Goal: Task Accomplishment & Management: Complete application form

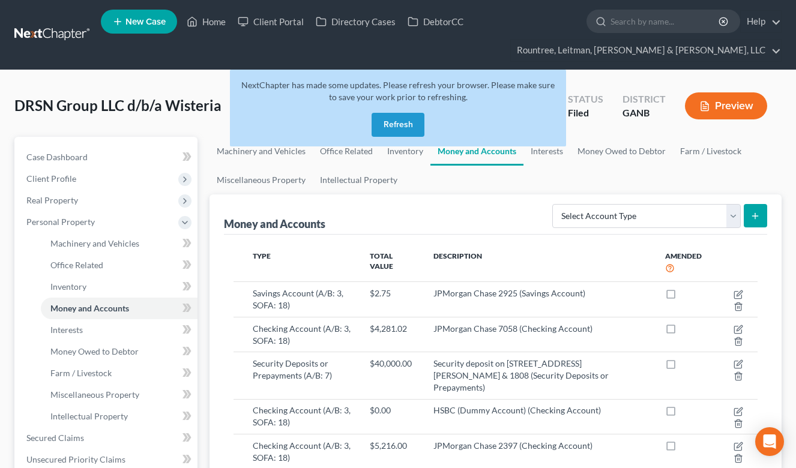
click at [59, 32] on link at bounding box center [52, 35] width 77 height 22
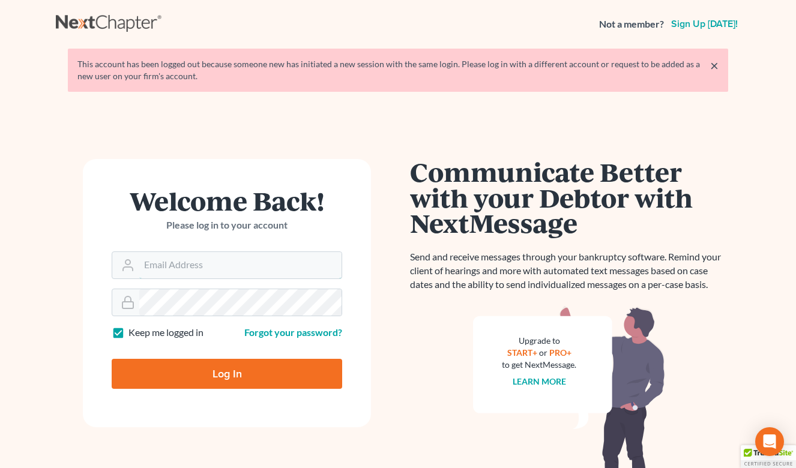
type input "wgeer@rlkglaw.com"
click at [227, 373] on input "Log In" at bounding box center [227, 374] width 231 height 30
type input "Thinking..."
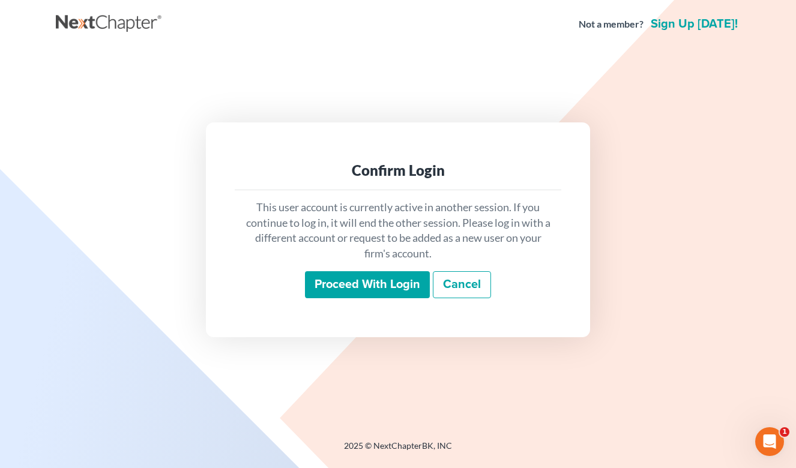
click at [379, 292] on input "Proceed with login" at bounding box center [367, 285] width 125 height 28
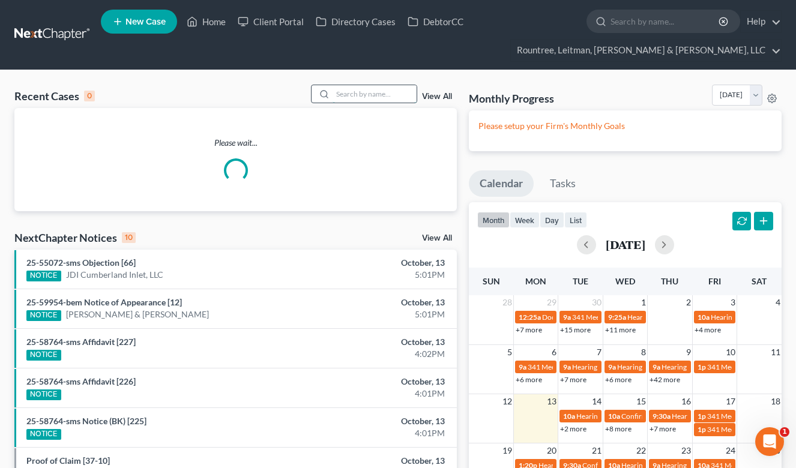
click at [354, 94] on input "search" at bounding box center [375, 93] width 84 height 17
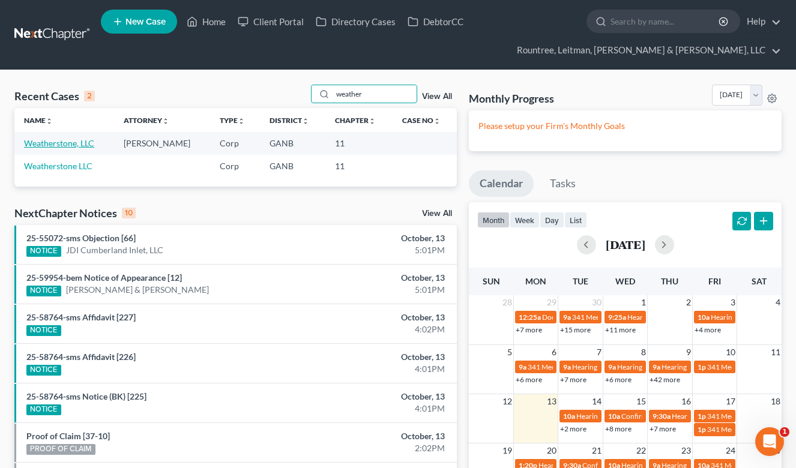
type input "weather"
click at [72, 144] on link "Weatherstone, LLC" at bounding box center [59, 143] width 70 height 10
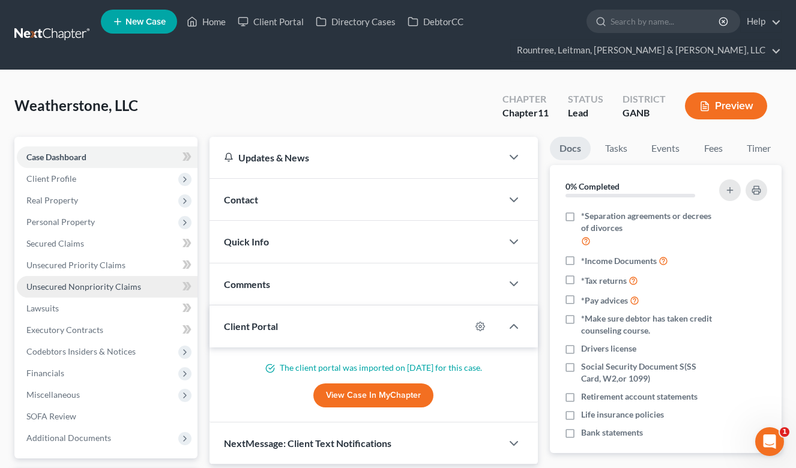
click at [92, 288] on span "Unsecured Nonpriority Claims" at bounding box center [83, 287] width 115 height 10
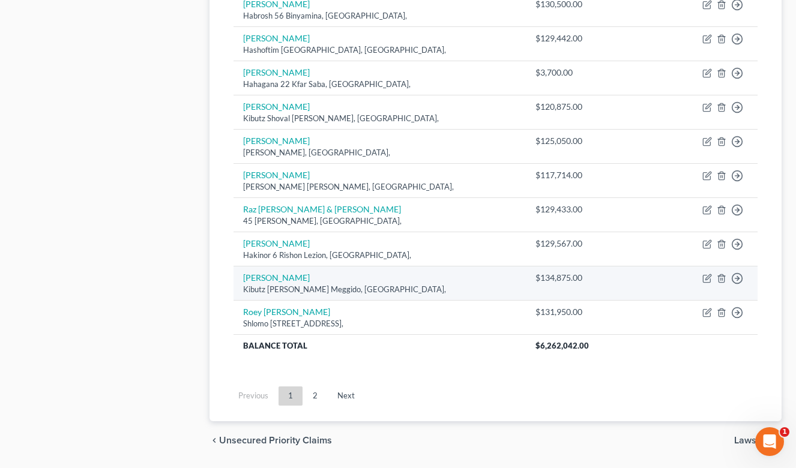
scroll to position [887, 0]
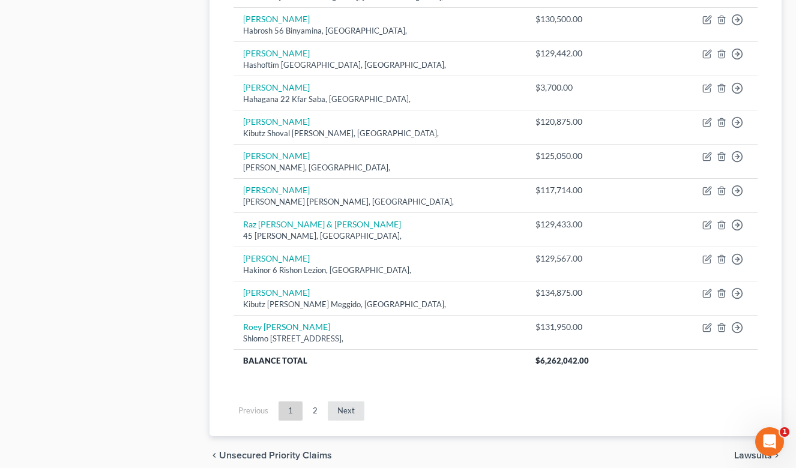
click at [343, 402] on link "Next" at bounding box center [346, 411] width 37 height 19
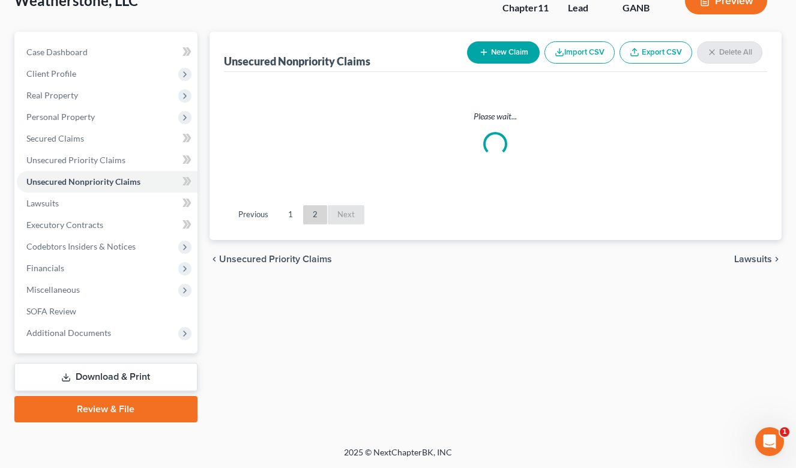
scroll to position [105, 0]
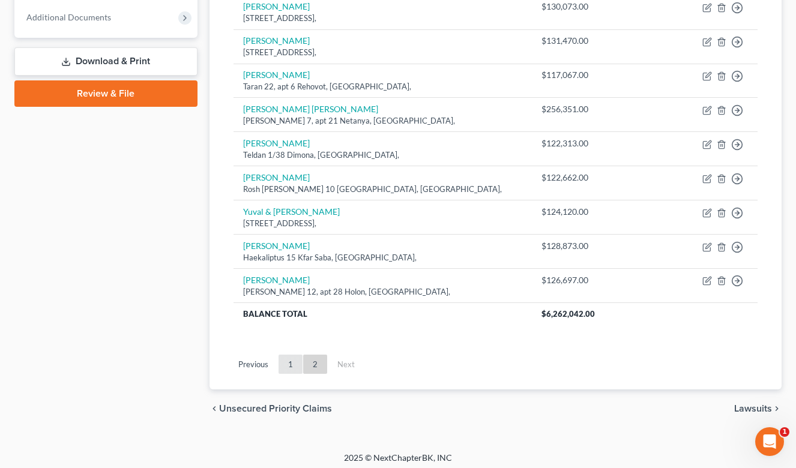
click at [288, 357] on link "1" at bounding box center [291, 364] width 24 height 19
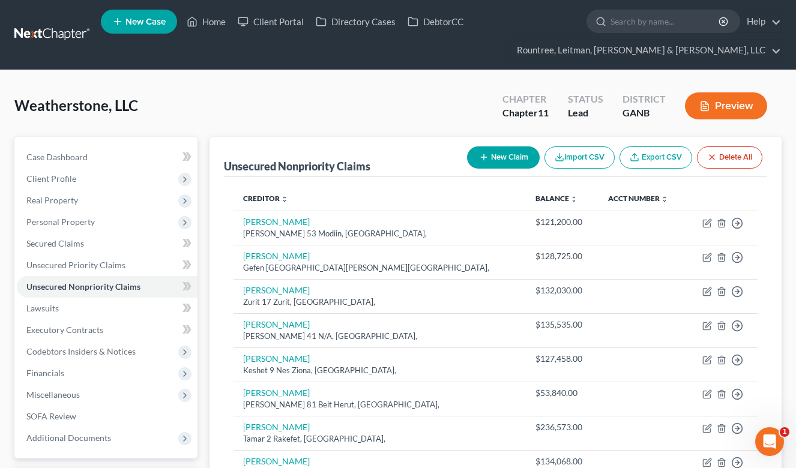
scroll to position [0, 0]
click at [497, 155] on button "New Claim" at bounding box center [503, 158] width 73 height 22
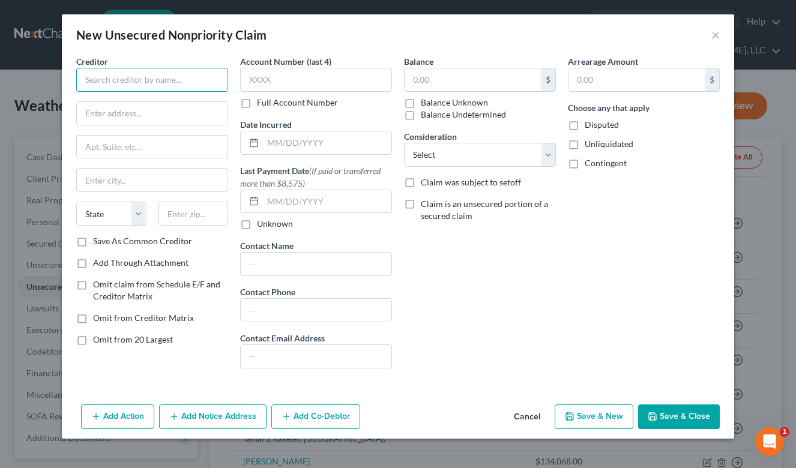
click at [112, 82] on input "text" at bounding box center [152, 80] width 152 height 24
type input "Poplar Tree, LLC"
paste input "4157 Rovello Way"
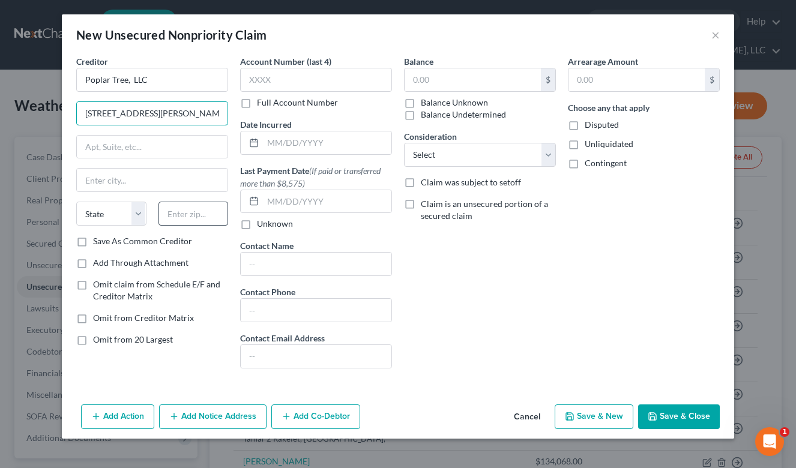
type input "4157 Rovello Way"
type input "30519"
type input "Buford"
select select "10"
click at [512, 285] on div "Balance $ Balance Unknown Balance Undetermined $ Balance Unknown Consideration …" at bounding box center [480, 216] width 164 height 323
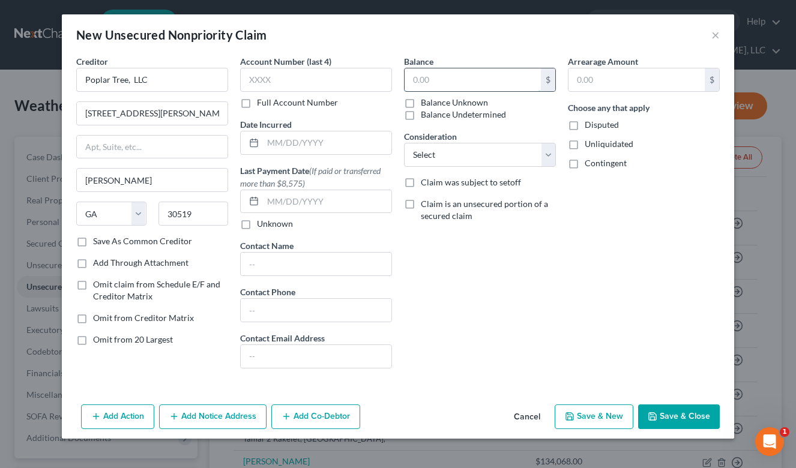
click at [424, 82] on input "text" at bounding box center [473, 79] width 136 height 23
type input "1,510,000"
select select "11"
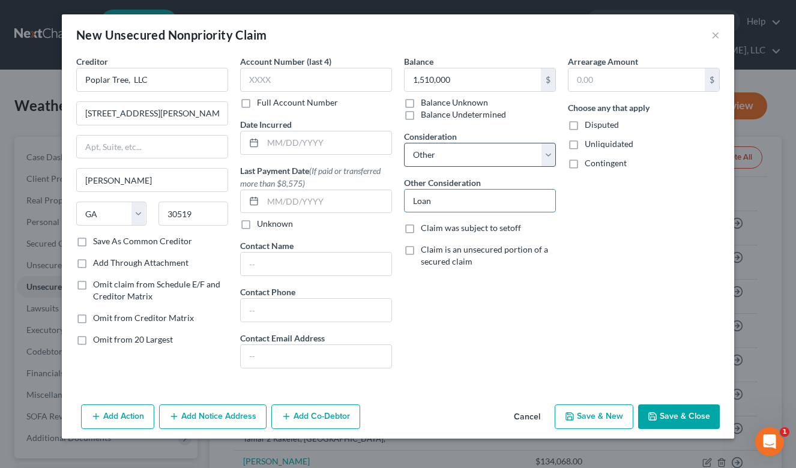
type input "Loan"
select select "8"
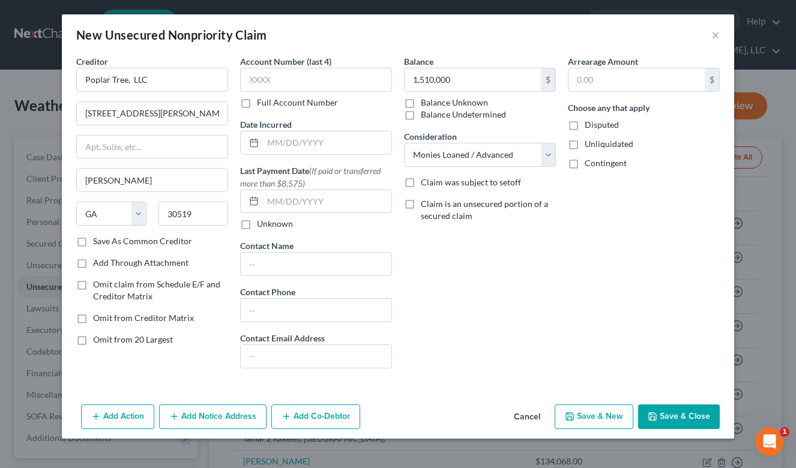
click at [93, 242] on label "Save As Common Creditor" at bounding box center [142, 241] width 99 height 12
click at [98, 242] on input "Save As Common Creditor" at bounding box center [102, 239] width 8 height 8
click at [668, 412] on button "Save & Close" at bounding box center [679, 417] width 82 height 25
checkbox input "false"
type input "1,510,000.00"
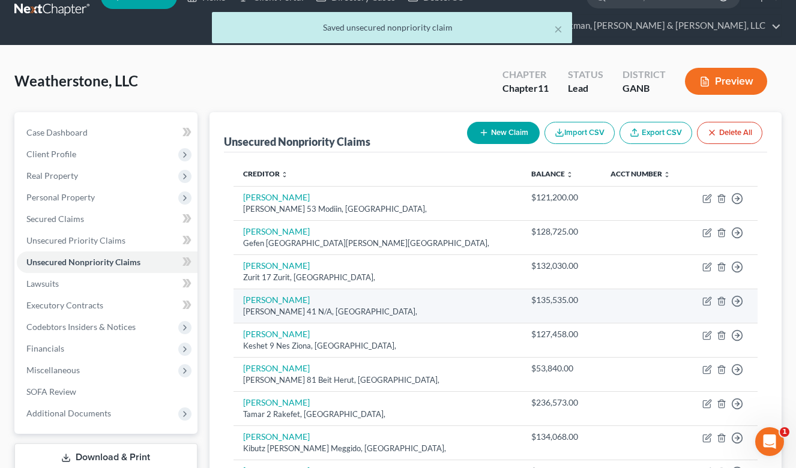
scroll to position [26, 0]
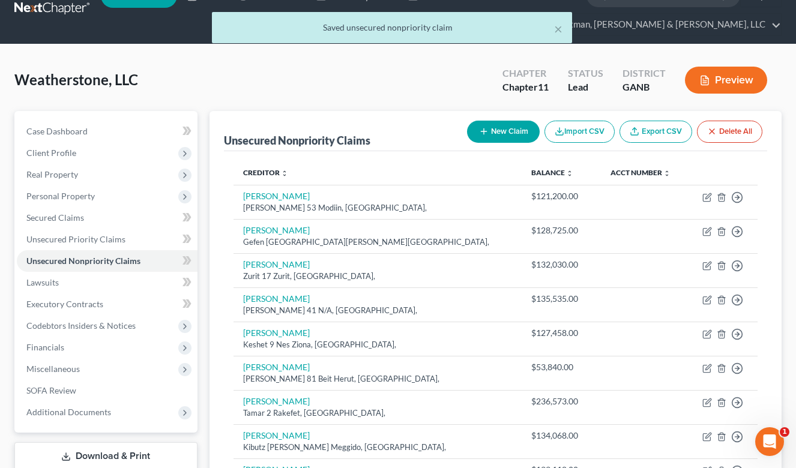
click at [503, 128] on button "New Claim" at bounding box center [503, 132] width 73 height 22
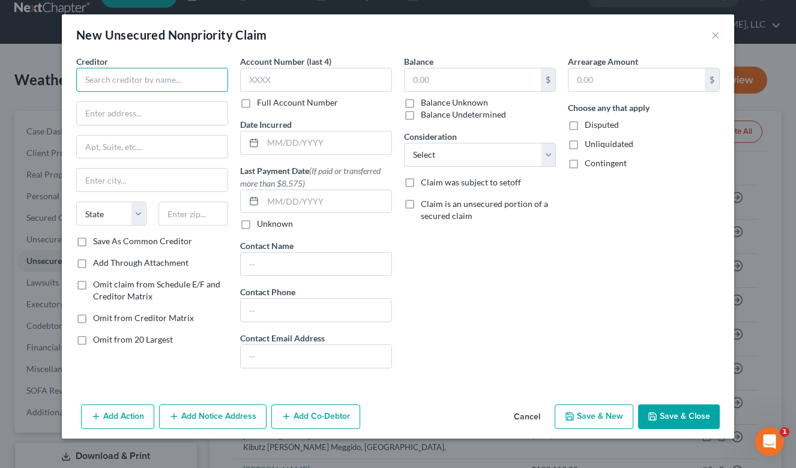
click at [134, 82] on input "text" at bounding box center [152, 80] width 152 height 24
type input "Pine Tree, LLC"
paste input "4157 Rovello Way"
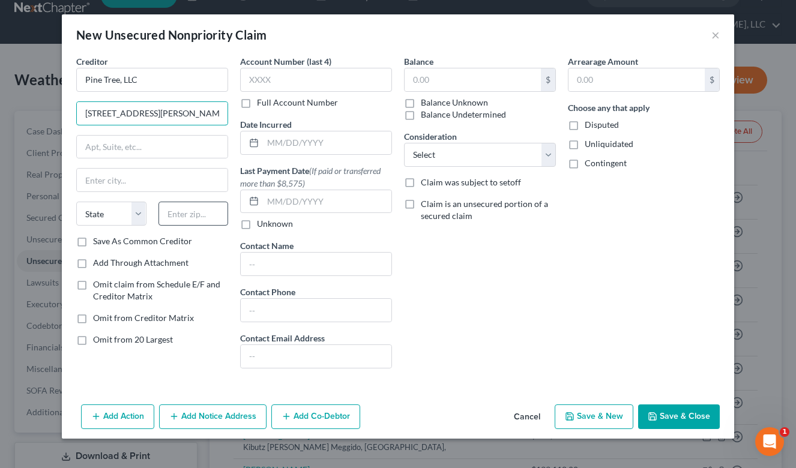
type input "4157 Rovello Way"
click at [198, 209] on input "30159" at bounding box center [194, 214] width 70 height 24
type input "30519"
type input "Buford"
select select "10"
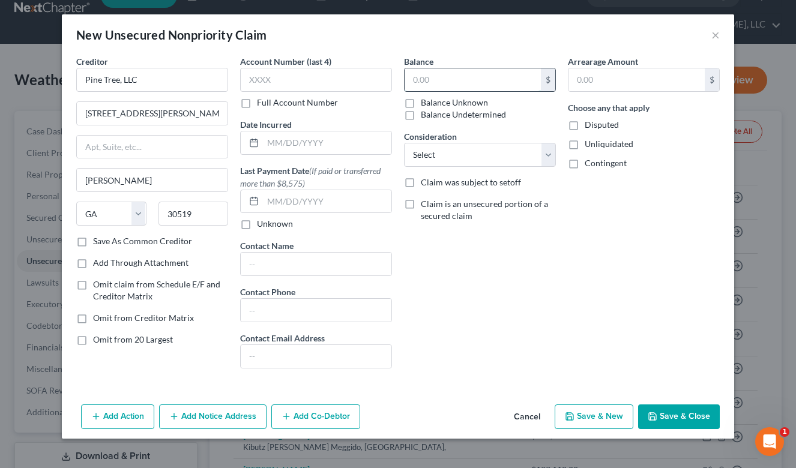
click at [433, 82] on input "text" at bounding box center [473, 79] width 136 height 23
type input "2,738,000"
select select "8"
click at [679, 414] on button "Save & Close" at bounding box center [679, 417] width 82 height 25
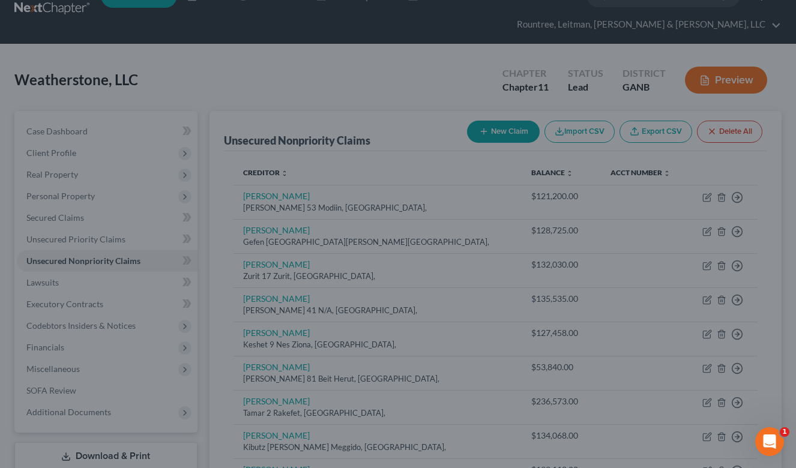
type input "2,738,000.00"
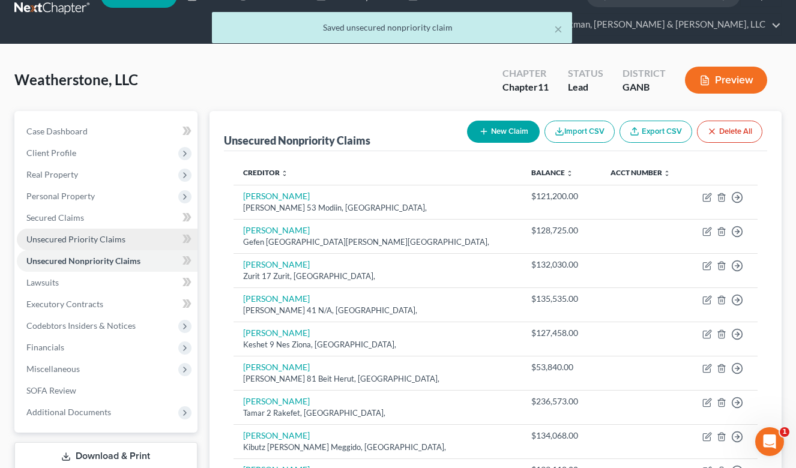
click at [89, 233] on link "Unsecured Priority Claims" at bounding box center [107, 240] width 181 height 22
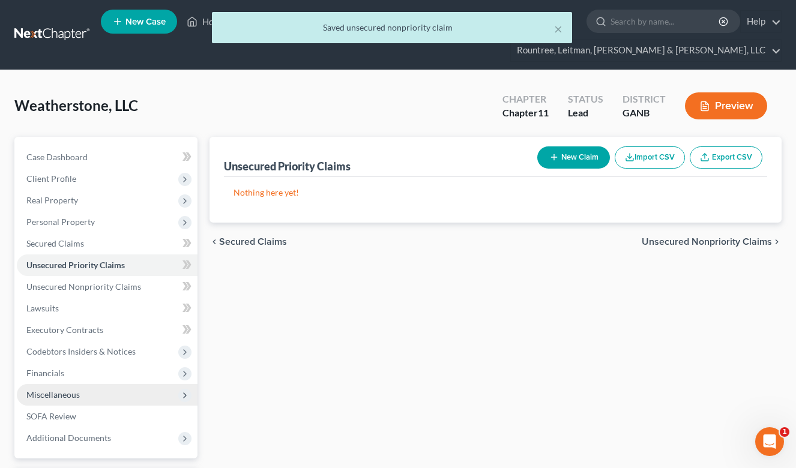
click at [56, 388] on span "Miscellaneous" at bounding box center [107, 395] width 181 height 22
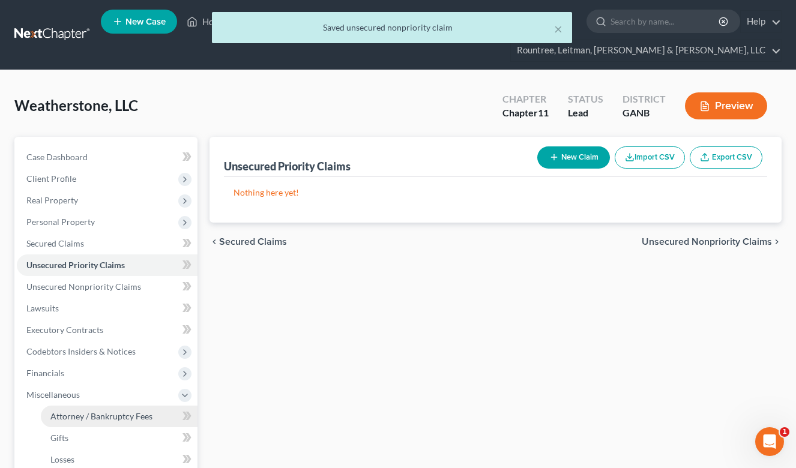
click at [83, 414] on span "Attorney / Bankruptcy Fees" at bounding box center [101, 416] width 102 height 10
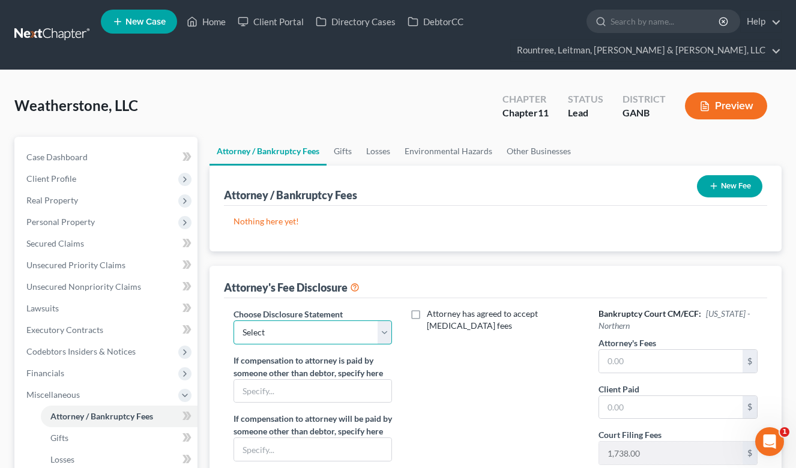
select select "2"
click at [734, 186] on button "New Fee" at bounding box center [729, 186] width 65 height 22
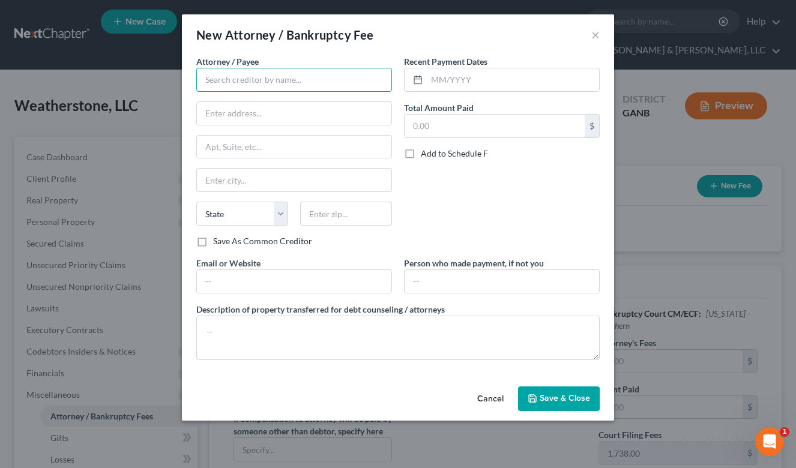
click at [315, 81] on input "text" at bounding box center [294, 80] width 196 height 24
type input "Rountree, Leitman, [PERSON_NAME] & [PERSON_NAME], LLC"
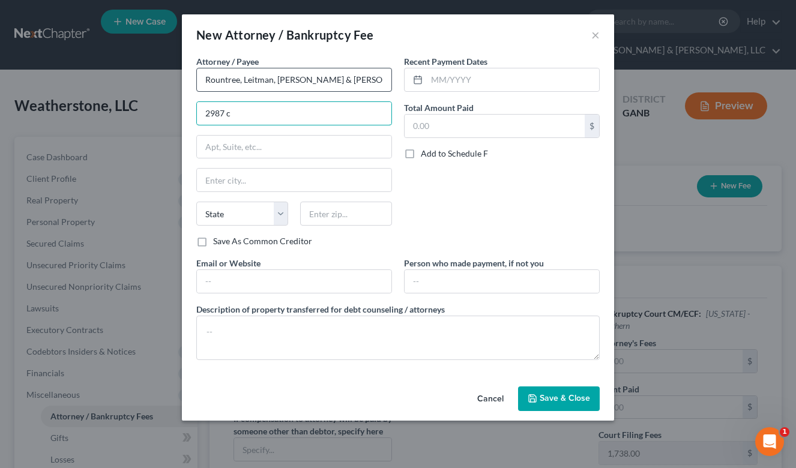
type input "2987 c"
drag, startPoint x: 365, startPoint y: 79, endPoint x: 258, endPoint y: 78, distance: 106.9
click at [259, 79] on input "Rountree, Leitman, [PERSON_NAME] & [PERSON_NAME], LLC" at bounding box center [294, 80] width 196 height 24
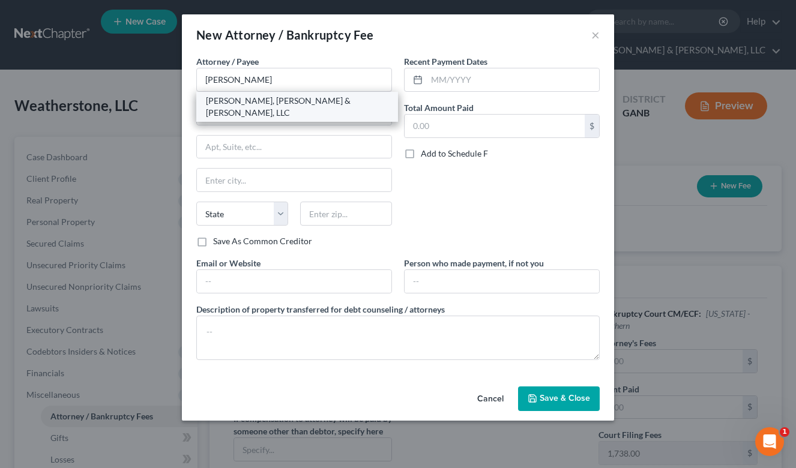
click at [271, 101] on div "Rountree, Leitman & Klein, LLC" at bounding box center [297, 107] width 183 height 24
type input "Rountree, Leitman & Klein, LLC"
type input "Century Plaza I, Suite 175"
type input "2987 Clairmont Road"
type input "Atlanta"
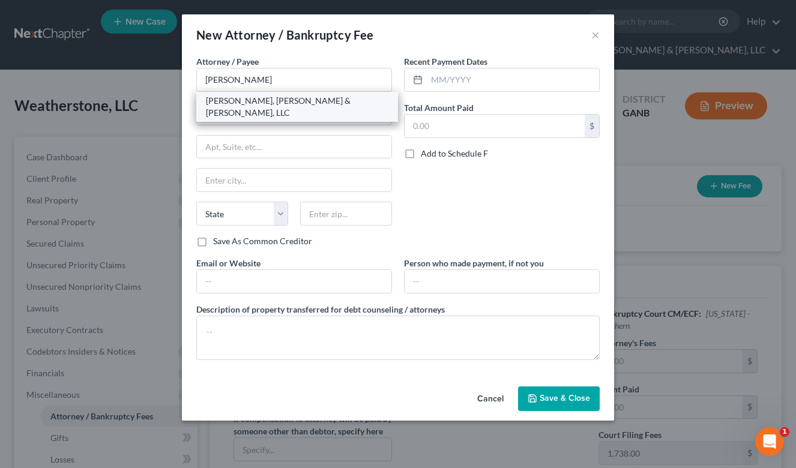
select select "10"
type input "30329"
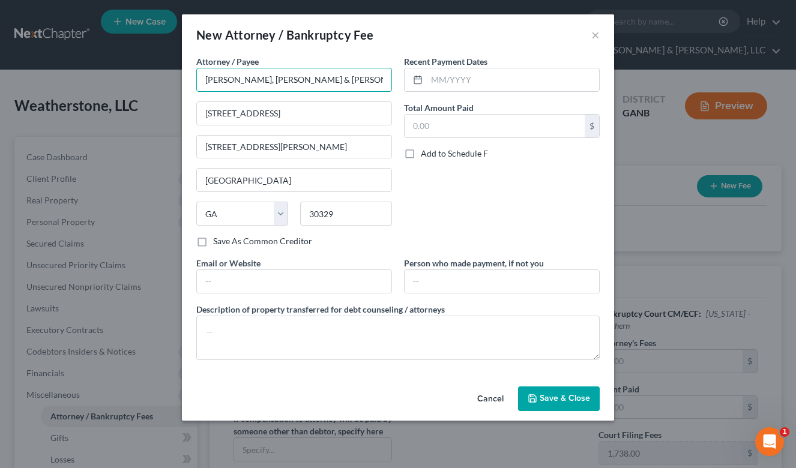
click at [279, 82] on input "Rountree, Leitman & Klein, LLC" at bounding box center [294, 80] width 196 height 24
type input "Rountree, Leitman, Klein & Geer, LLC"
drag, startPoint x: 321, startPoint y: 114, endPoint x: 285, endPoint y: 112, distance: 36.7
click at [285, 112] on input "Century Plaza I, Suite 175" at bounding box center [294, 113] width 195 height 23
type input "Century Plaza I, Suite 350"
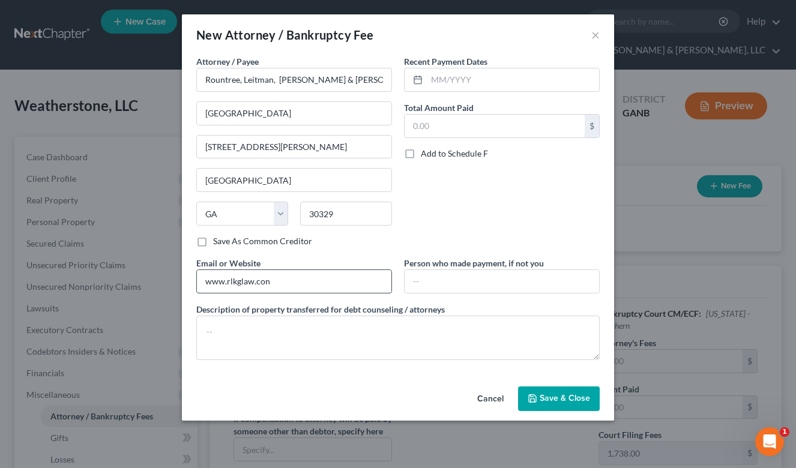
click at [301, 286] on input "www.rlkglaw.con" at bounding box center [294, 281] width 195 height 23
type input "www.rlkglaw.com"
click at [479, 76] on input "text" at bounding box center [513, 79] width 172 height 23
type input "09/2025"
type input "50,000"
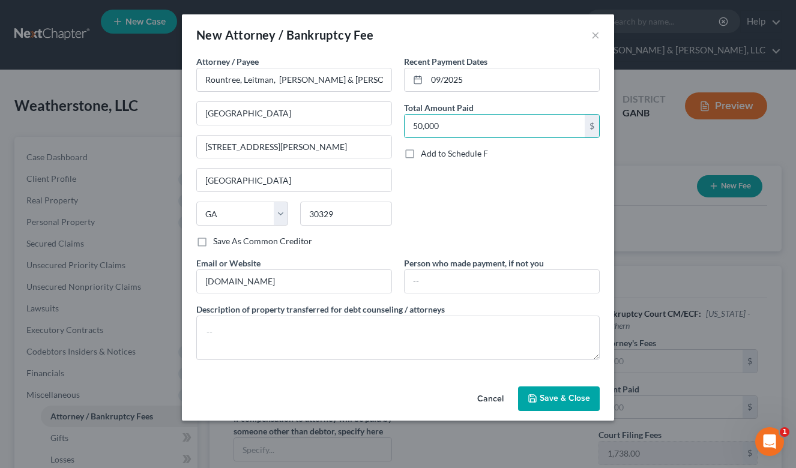
click at [551, 399] on span "Save & Close" at bounding box center [565, 399] width 50 height 10
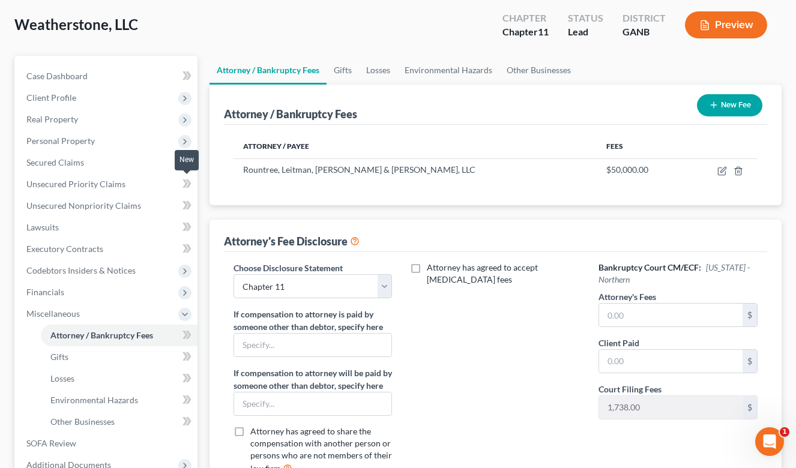
scroll to position [95, 0]
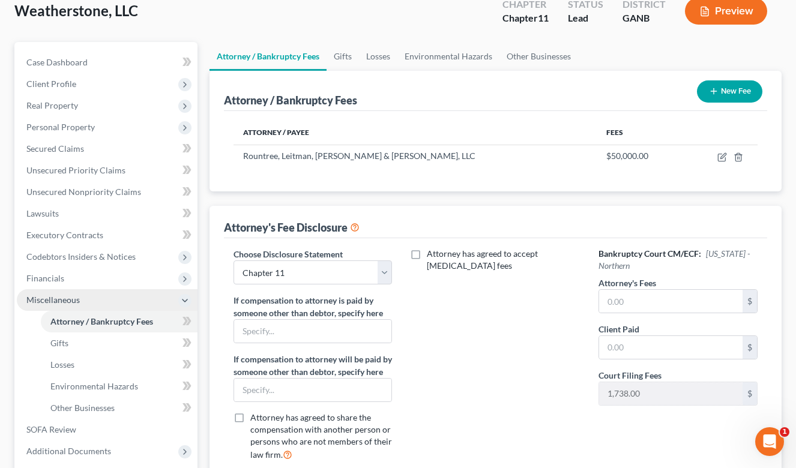
click at [79, 297] on span "Miscellaneous" at bounding box center [107, 300] width 181 height 22
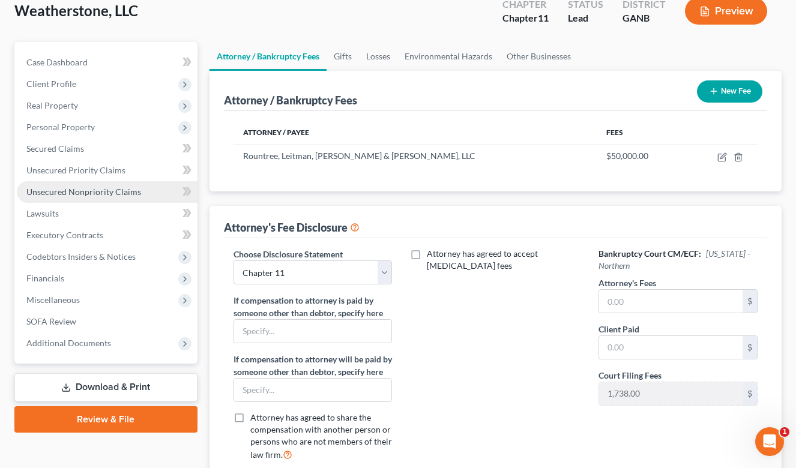
click at [79, 187] on span "Unsecured Nonpriority Claims" at bounding box center [83, 192] width 115 height 10
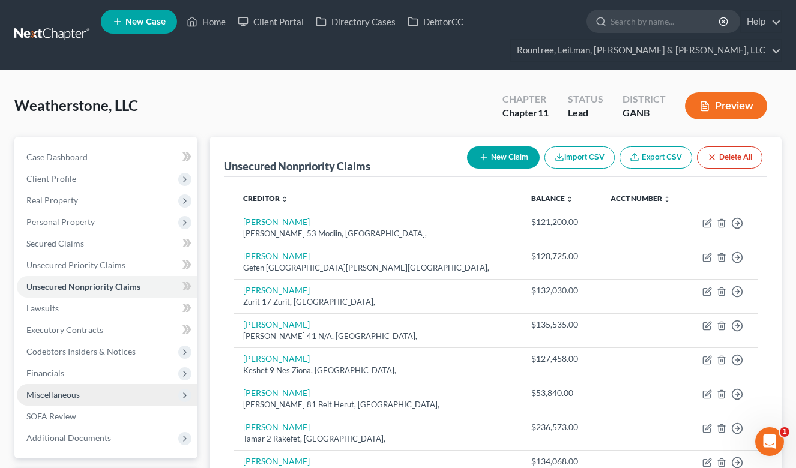
click at [50, 397] on span "Miscellaneous" at bounding box center [52, 395] width 53 height 10
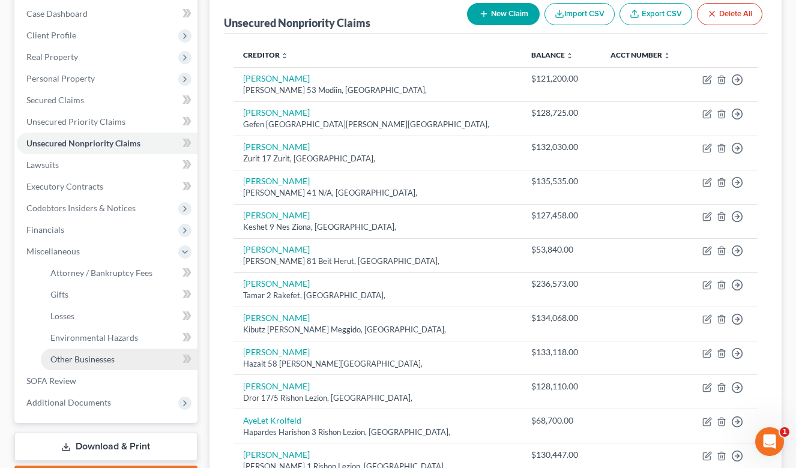
scroll to position [142, 0]
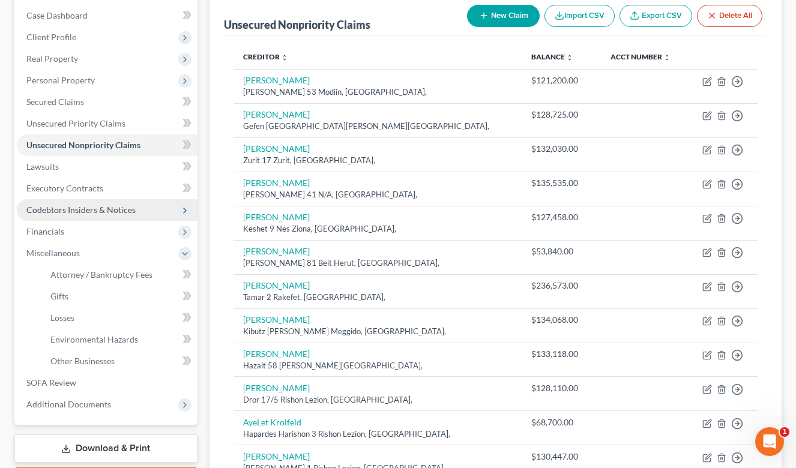
click at [82, 211] on span "Codebtors Insiders & Notices" at bounding box center [80, 210] width 109 height 10
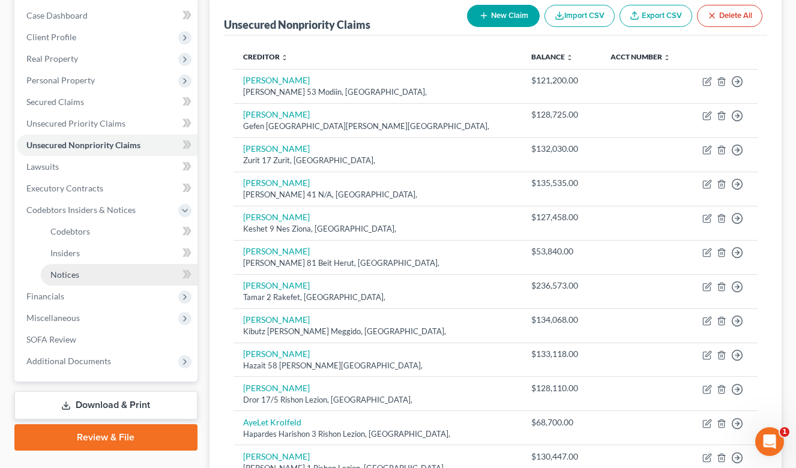
click at [67, 267] on link "Notices" at bounding box center [119, 275] width 157 height 22
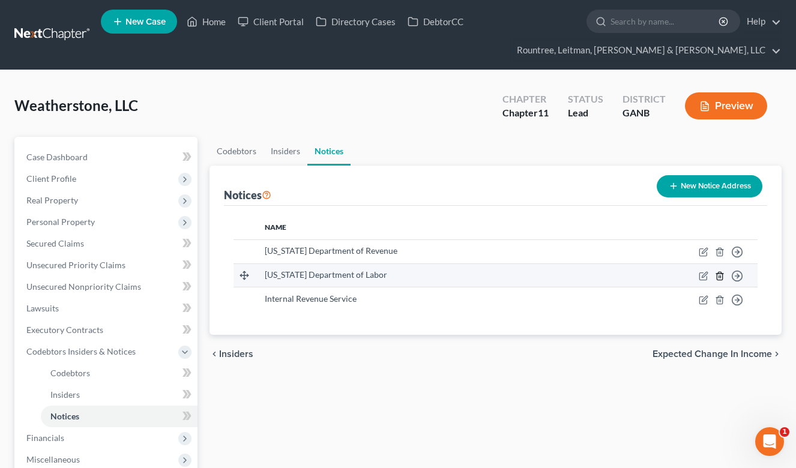
click at [717, 274] on icon "button" at bounding box center [719, 276] width 5 height 8
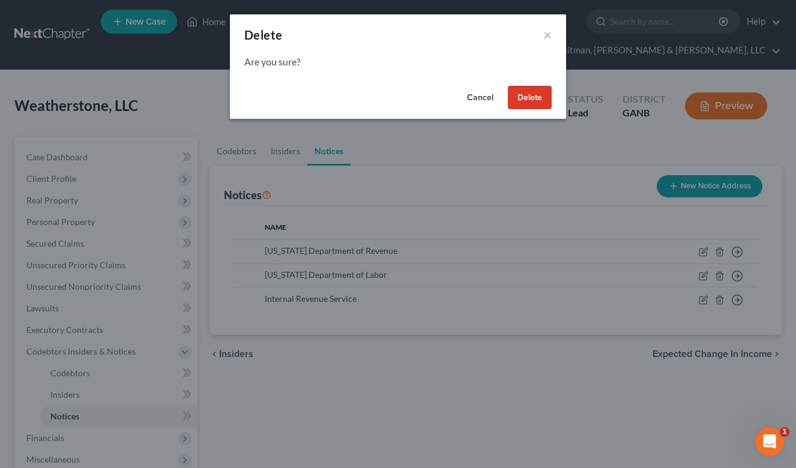
click at [525, 99] on button "Delete" at bounding box center [530, 98] width 44 height 24
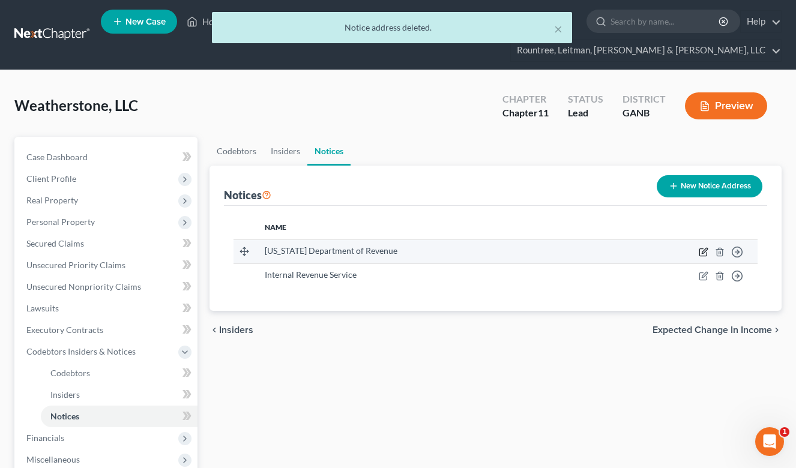
click at [701, 252] on icon "button" at bounding box center [704, 252] width 10 height 10
select select "10"
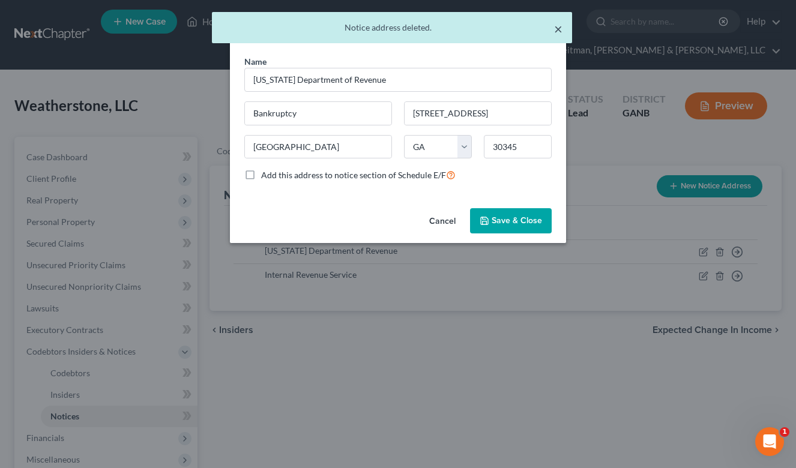
click at [561, 27] on button "×" at bounding box center [558, 29] width 8 height 14
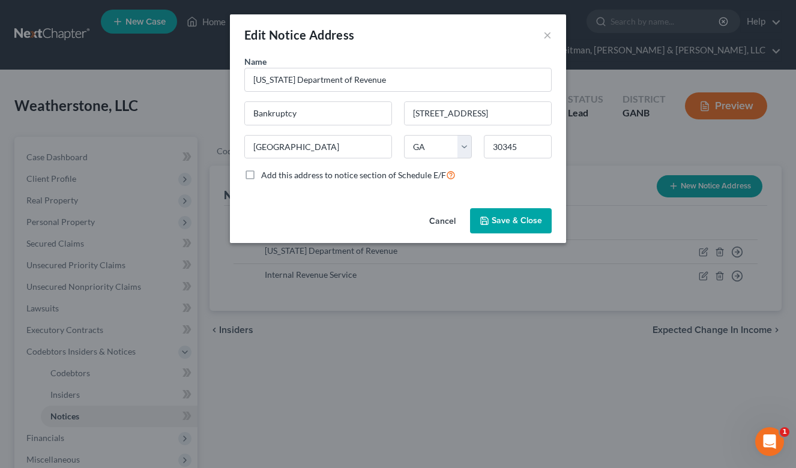
click at [261, 175] on label "Add this address to notice section of Schedule E/F" at bounding box center [358, 175] width 195 height 14
click at [266, 175] on input "Add this address to notice section of Schedule E/F" at bounding box center [270, 172] width 8 height 8
checkbox input "true"
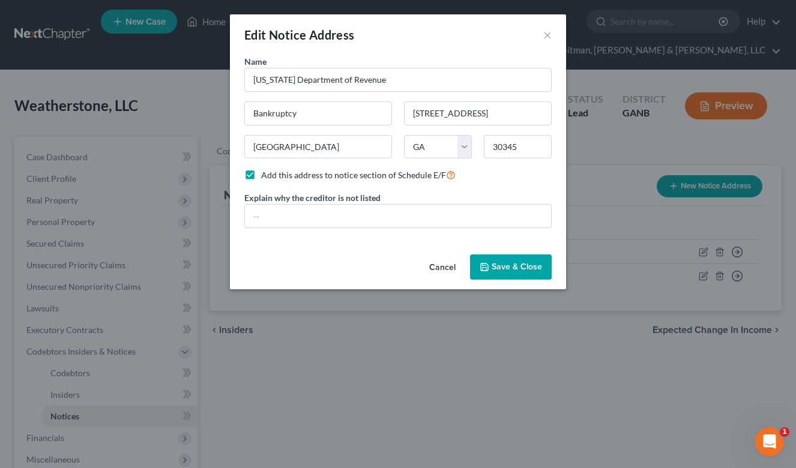
click at [507, 266] on span "Save & Close" at bounding box center [517, 267] width 50 height 10
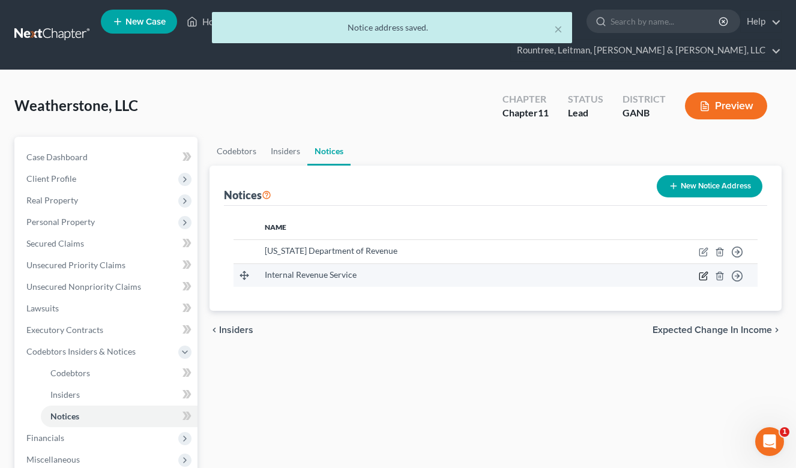
click at [701, 274] on icon "button" at bounding box center [704, 276] width 10 height 10
select select "39"
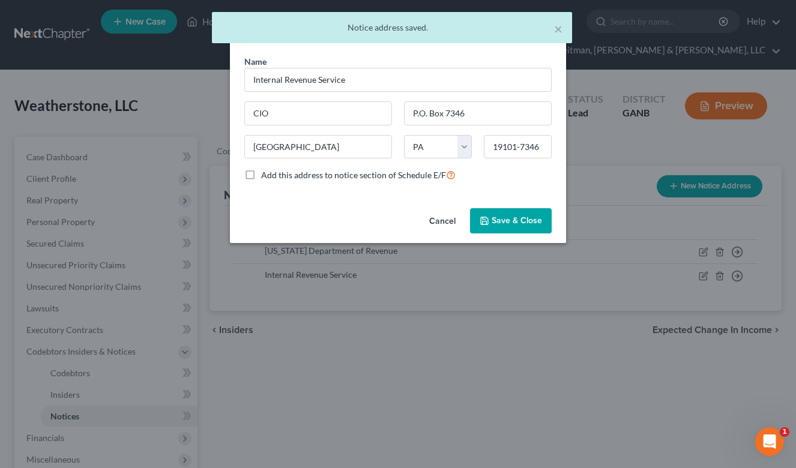
click at [261, 174] on label "Add this address to notice section of Schedule E/F" at bounding box center [358, 175] width 195 height 14
click at [266, 174] on input "Add this address to notice section of Schedule E/F" at bounding box center [270, 172] width 8 height 8
checkbox input "true"
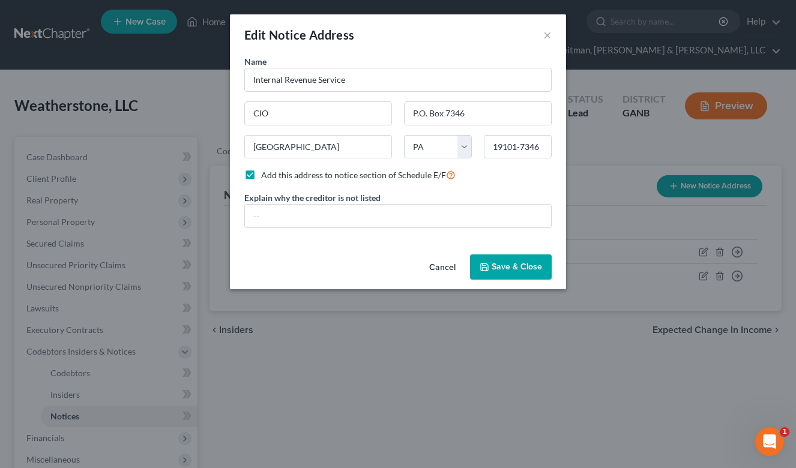
click at [495, 266] on span "Save & Close" at bounding box center [517, 267] width 50 height 10
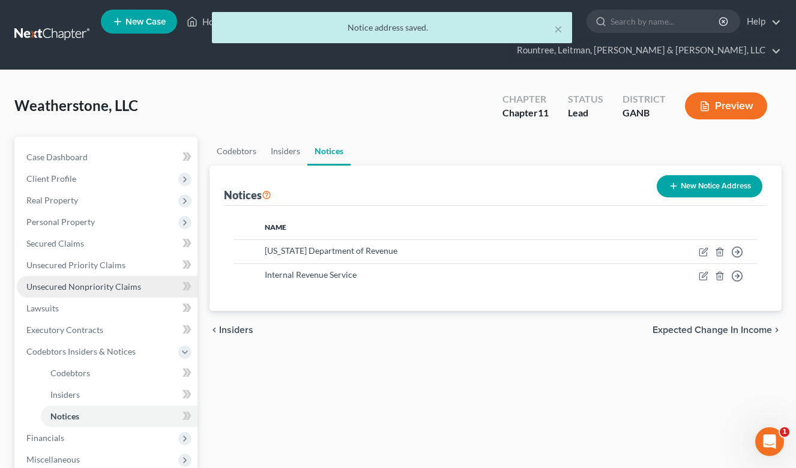
click at [95, 284] on span "Unsecured Nonpriority Claims" at bounding box center [83, 287] width 115 height 10
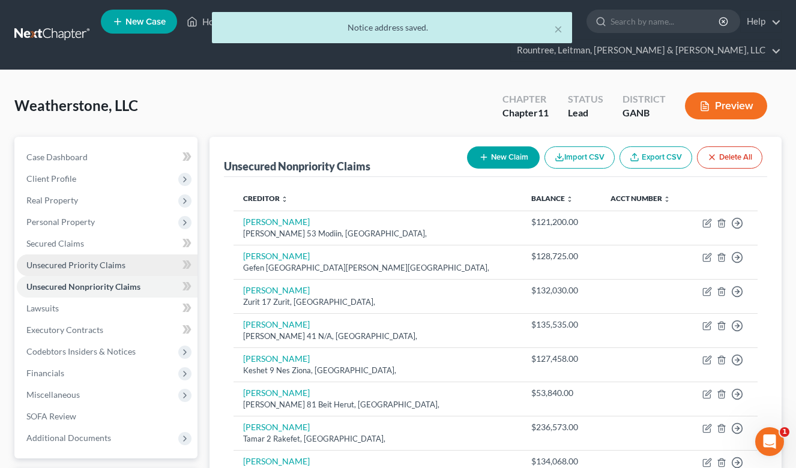
click at [104, 258] on link "Unsecured Priority Claims" at bounding box center [107, 266] width 181 height 22
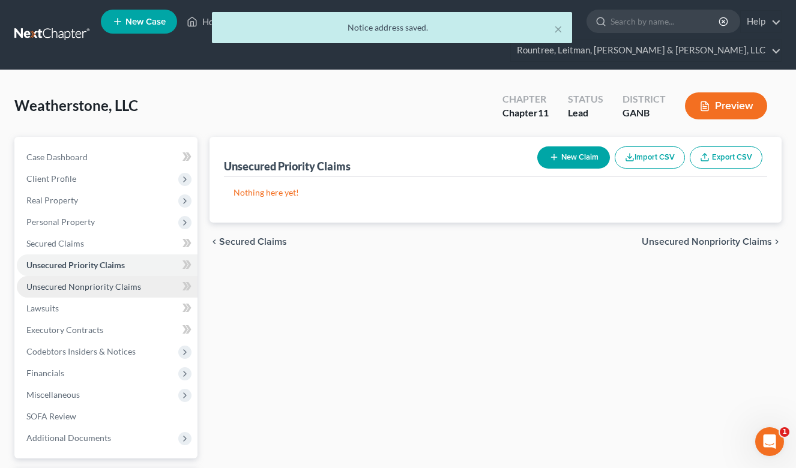
click at [62, 285] on span "Unsecured Nonpriority Claims" at bounding box center [83, 287] width 115 height 10
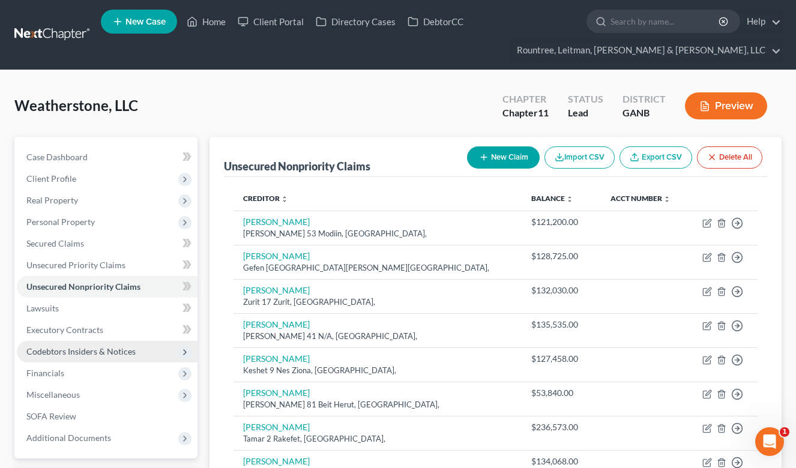
click at [57, 358] on span "Codebtors Insiders & Notices" at bounding box center [107, 352] width 181 height 22
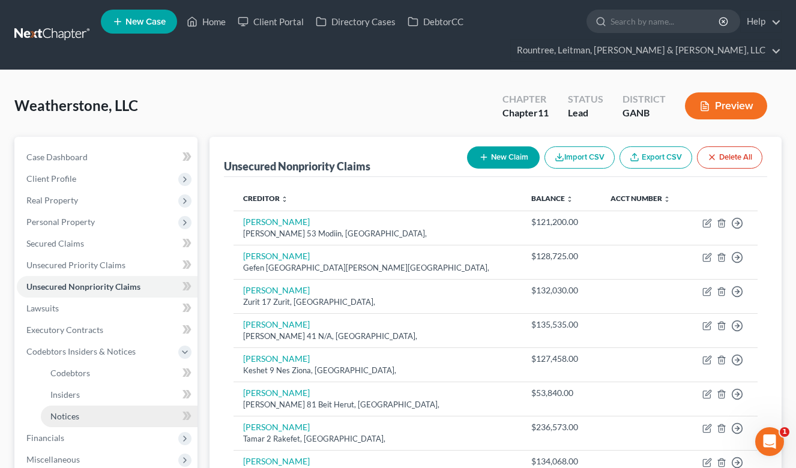
click at [74, 406] on link "Notices" at bounding box center [119, 417] width 157 height 22
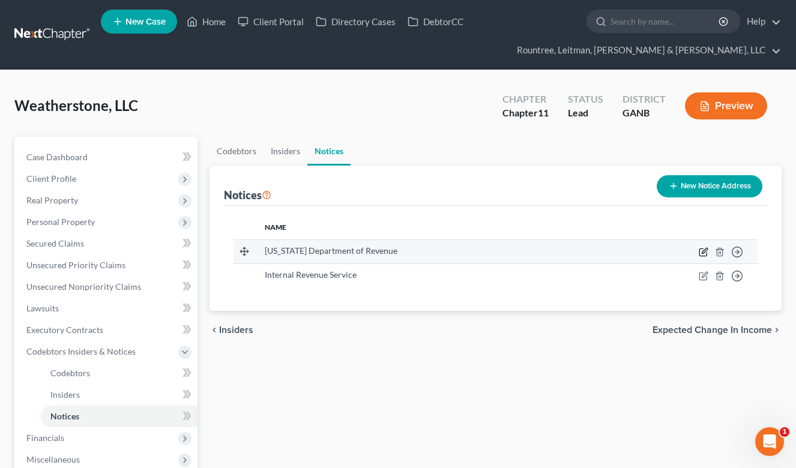
click at [704, 252] on icon "button" at bounding box center [704, 252] width 10 height 10
select select "10"
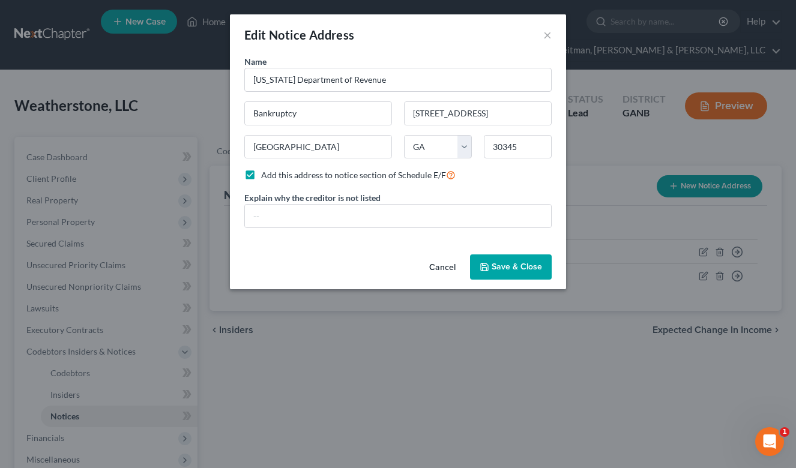
click at [261, 173] on label "Add this address to notice section of Schedule E/F" at bounding box center [358, 175] width 195 height 14
click at [266, 173] on input "Add this address to notice section of Schedule E/F" at bounding box center [270, 172] width 8 height 8
checkbox input "false"
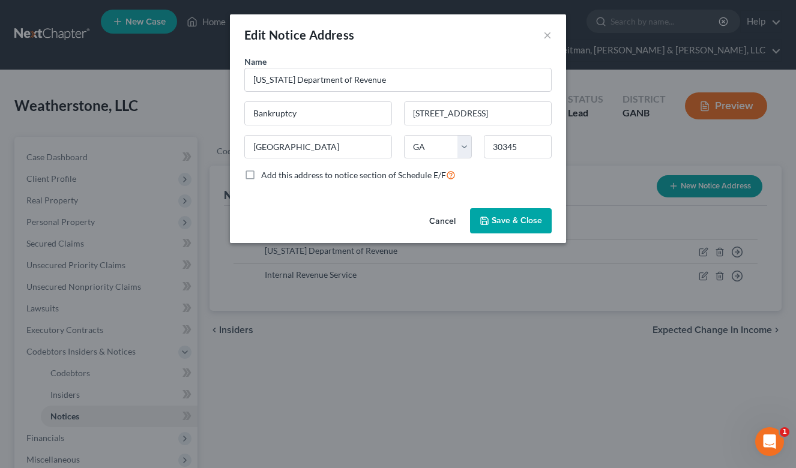
click at [452, 220] on button "Cancel" at bounding box center [443, 222] width 46 height 24
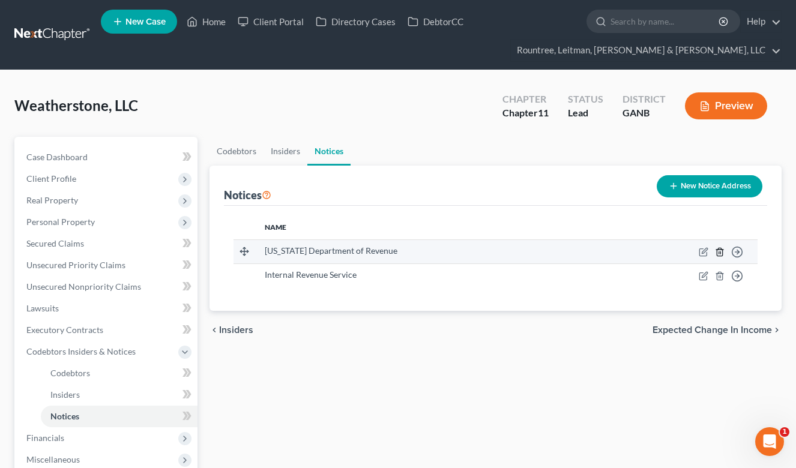
click at [720, 249] on icon "button" at bounding box center [720, 252] width 10 height 10
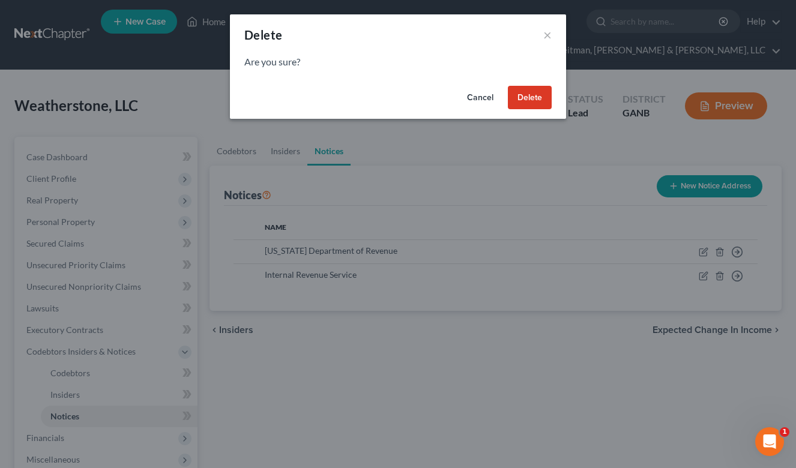
click at [528, 94] on button "Delete" at bounding box center [530, 98] width 44 height 24
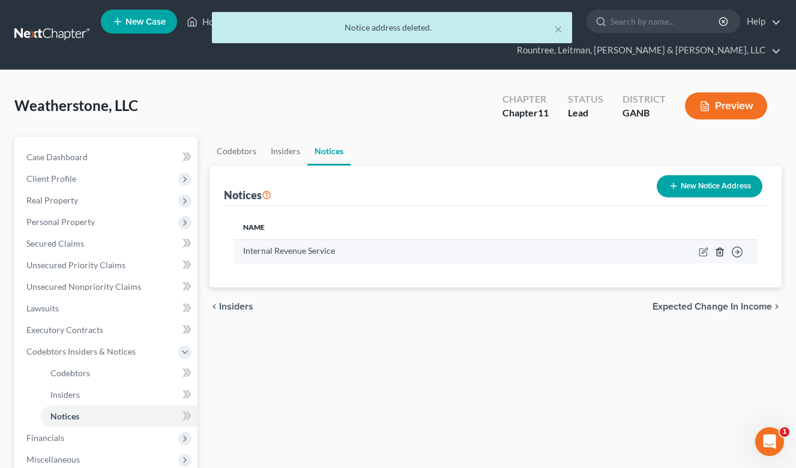
click at [717, 252] on icon "button" at bounding box center [719, 252] width 5 height 8
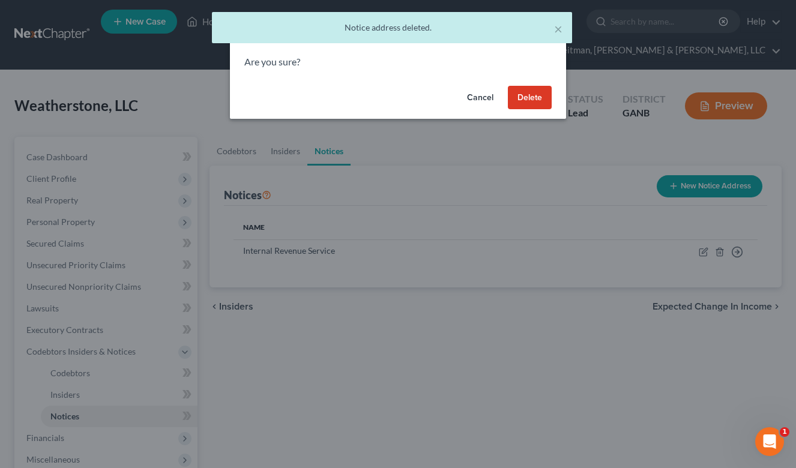
click at [519, 86] on button "Delete" at bounding box center [530, 98] width 44 height 24
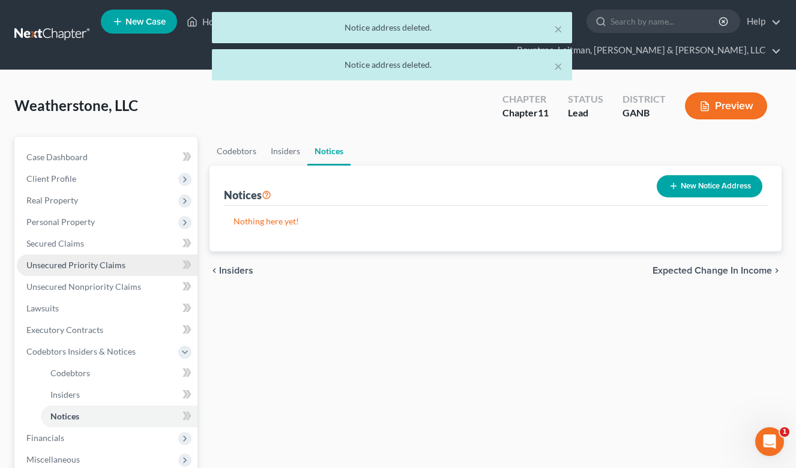
click at [110, 265] on span "Unsecured Priority Claims" at bounding box center [75, 265] width 99 height 10
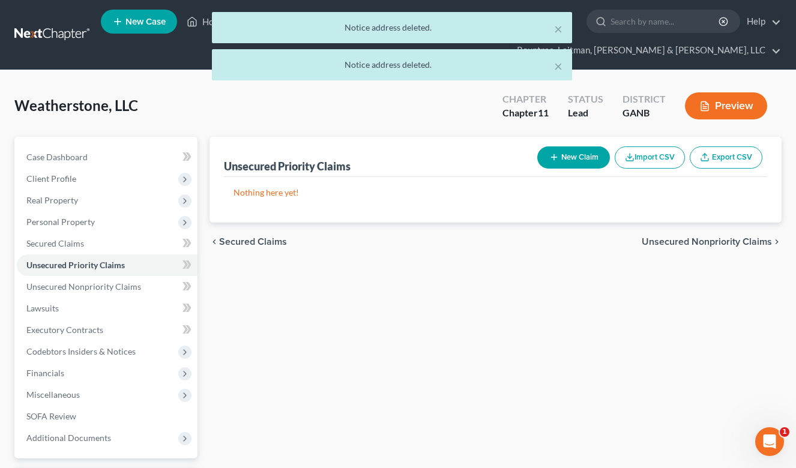
click at [576, 153] on button "New Claim" at bounding box center [573, 158] width 73 height 22
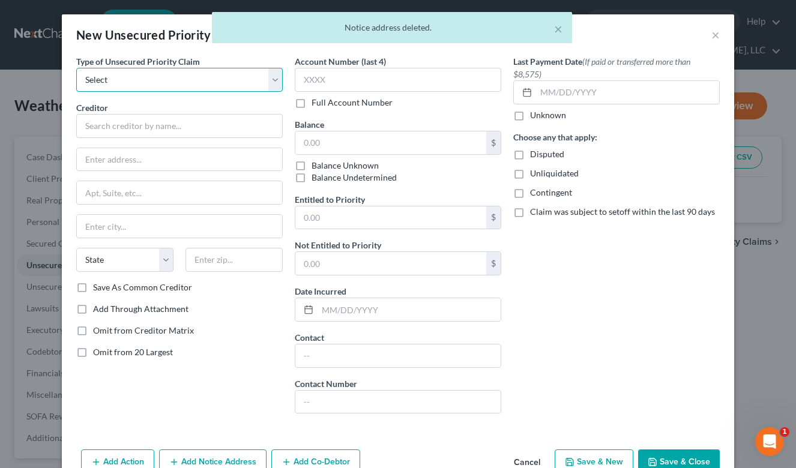
select select "0"
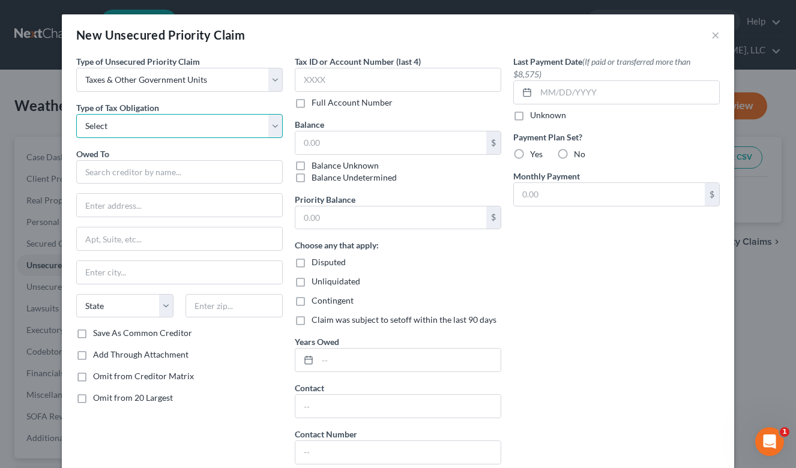
select select "0"
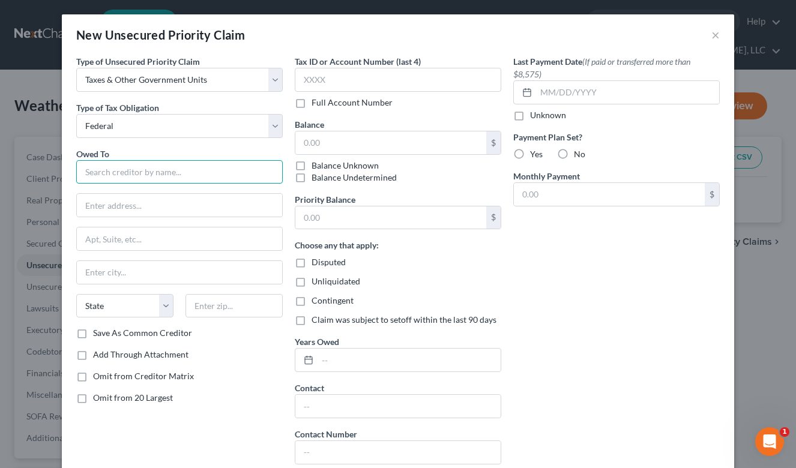
click at [130, 171] on input "text" at bounding box center [179, 172] width 207 height 24
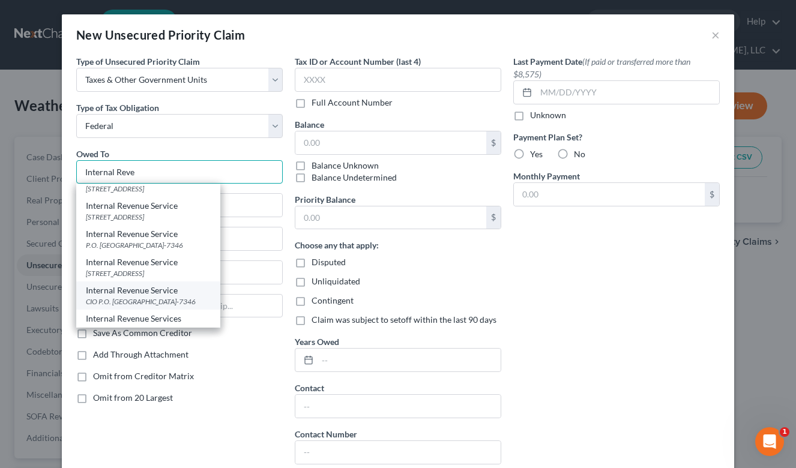
scroll to position [71, 0]
click at [159, 288] on div "Internal Revenue Service" at bounding box center [148, 291] width 125 height 12
type input "Internal Revenue Service"
type input "CIO"
type input "P.O. Box 7346"
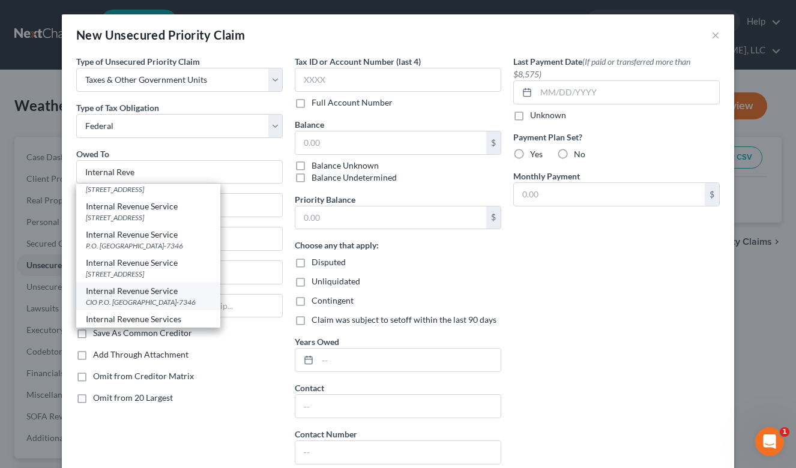
type input "Philadelphia"
select select "39"
type input "19101-7346"
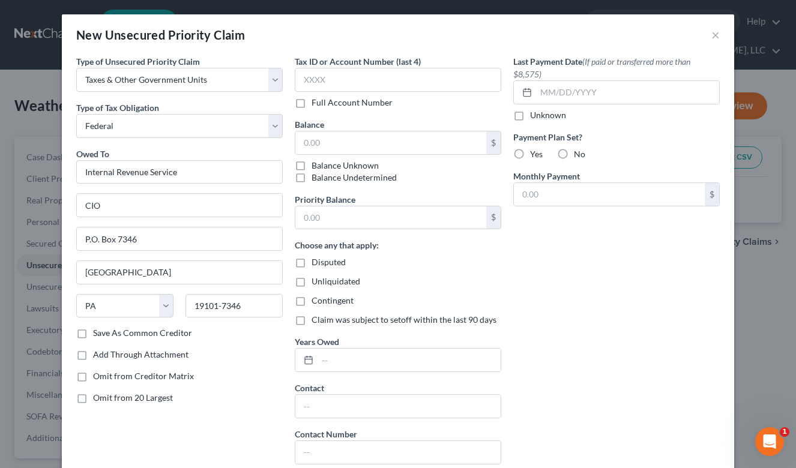
scroll to position [0, 0]
click at [313, 143] on input "text" at bounding box center [390, 142] width 191 height 23
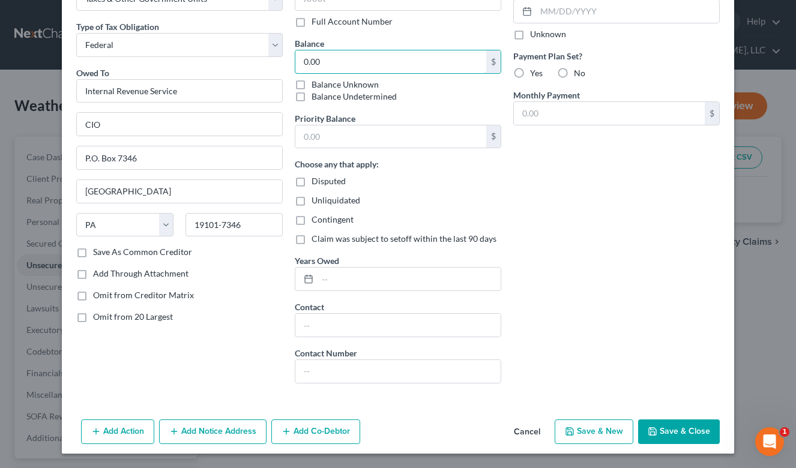
scroll to position [81, 0]
type input "0.00"
click at [591, 430] on button "Save & New" at bounding box center [594, 432] width 79 height 25
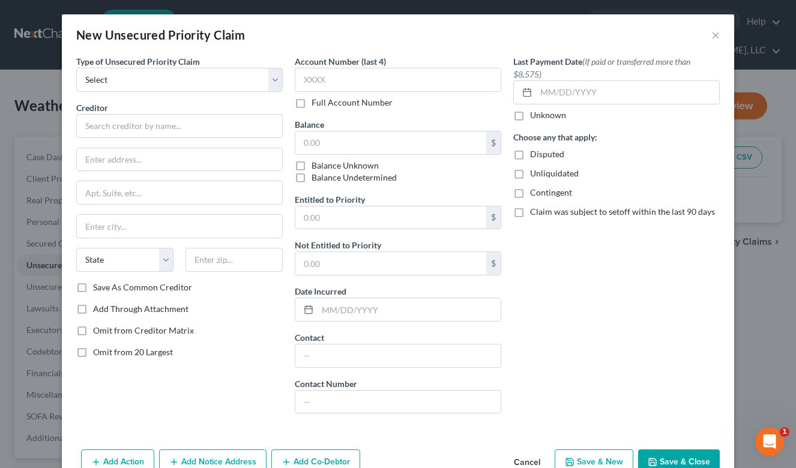
type input "0.00"
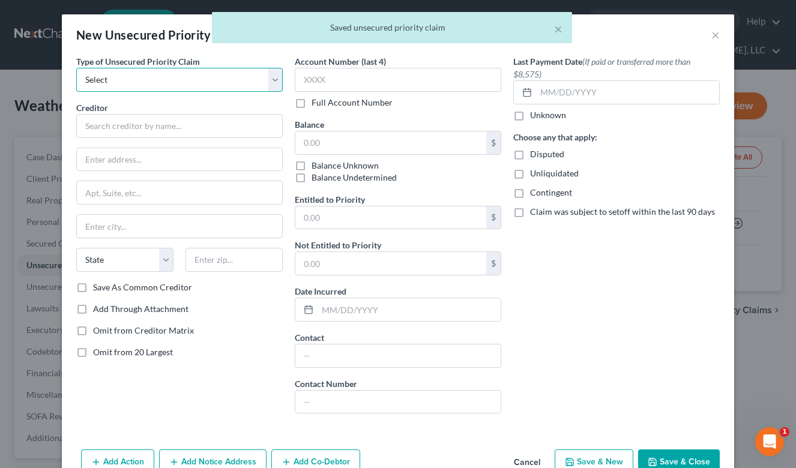
select select "0"
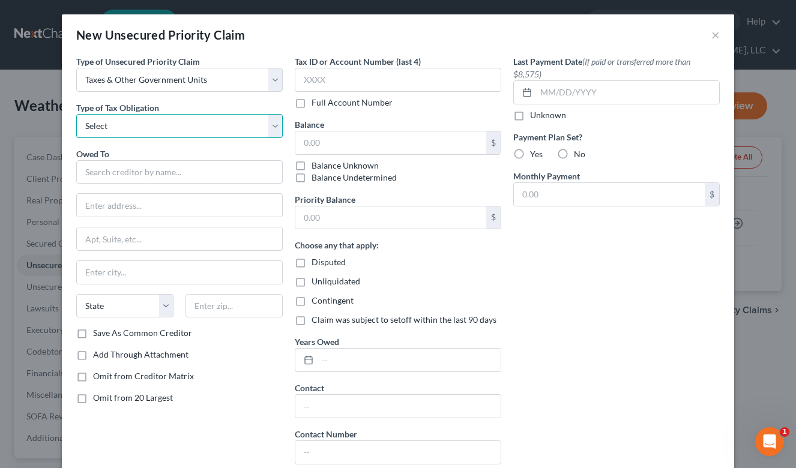
select select "2"
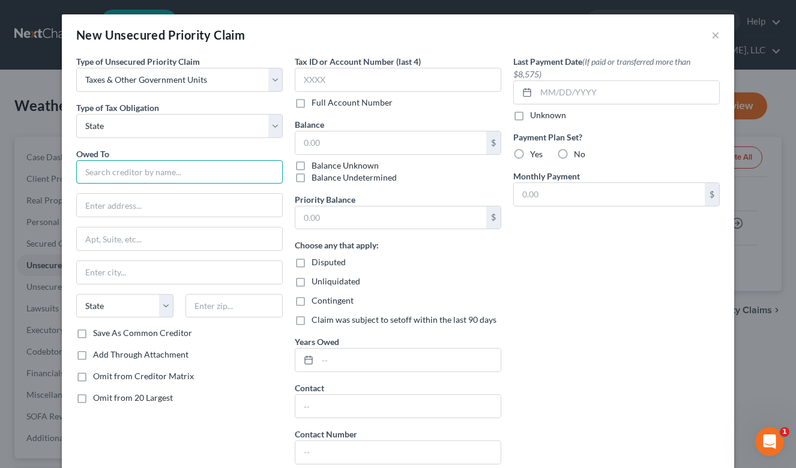
click at [112, 162] on input "text" at bounding box center [179, 172] width 207 height 24
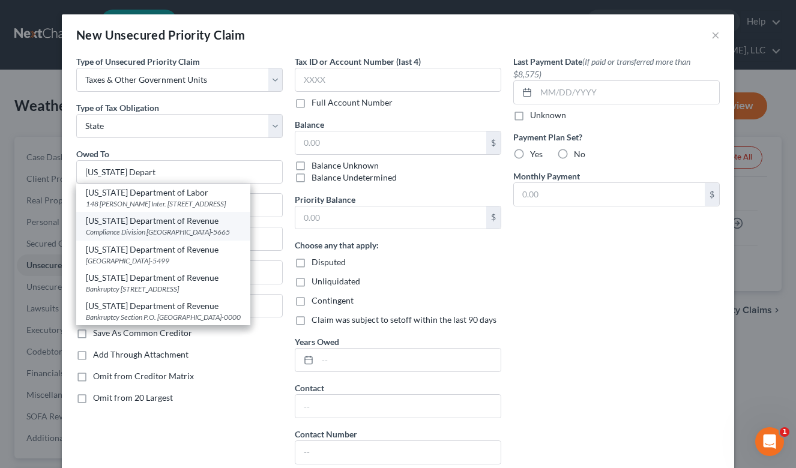
click at [157, 227] on div "Georgia Department of Revenue" at bounding box center [163, 221] width 155 height 12
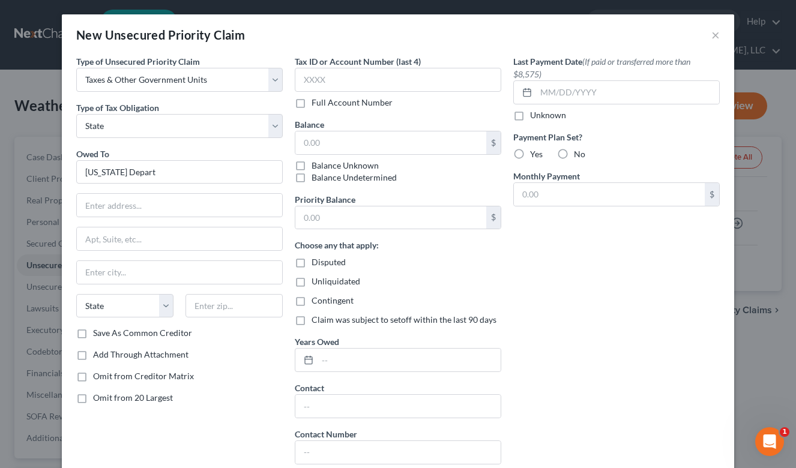
type input "Georgia Department of Revenue"
type input "Compliance Division"
type input "PO Box 105665"
type input "Atlanta"
select select "10"
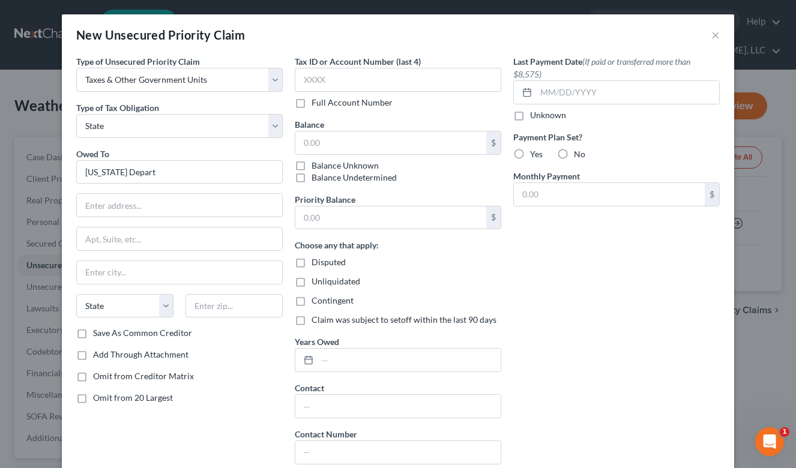
type input "30348-5665"
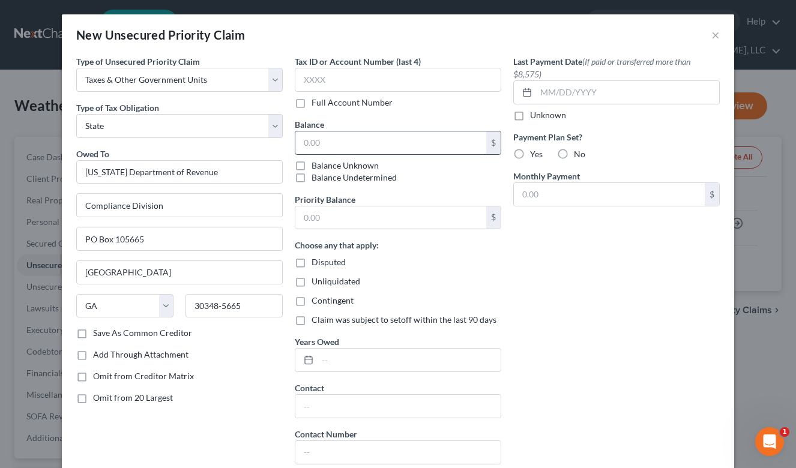
click at [319, 141] on input "text" at bounding box center [390, 142] width 191 height 23
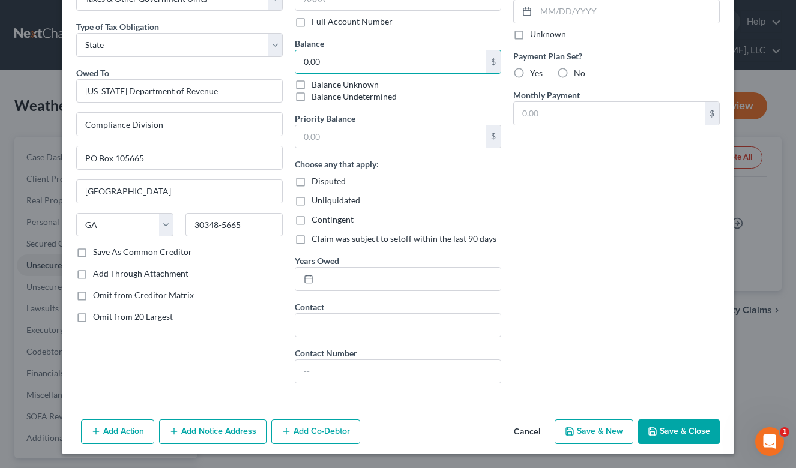
type input "0.00"
click at [672, 424] on button "Save & Close" at bounding box center [679, 432] width 82 height 25
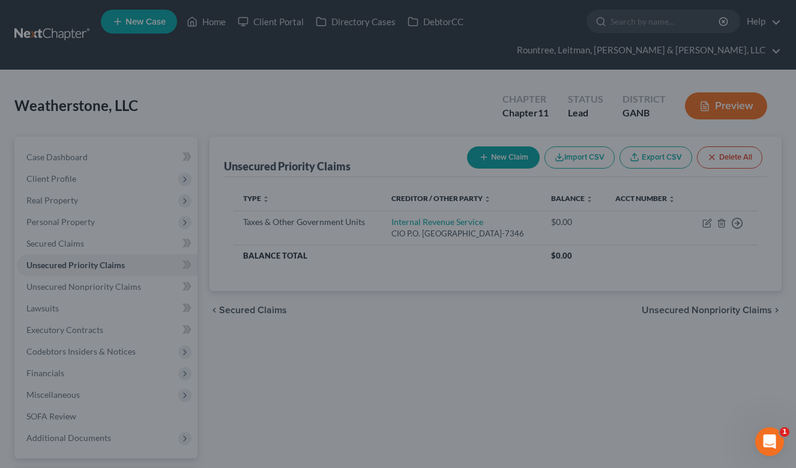
type input "0.00"
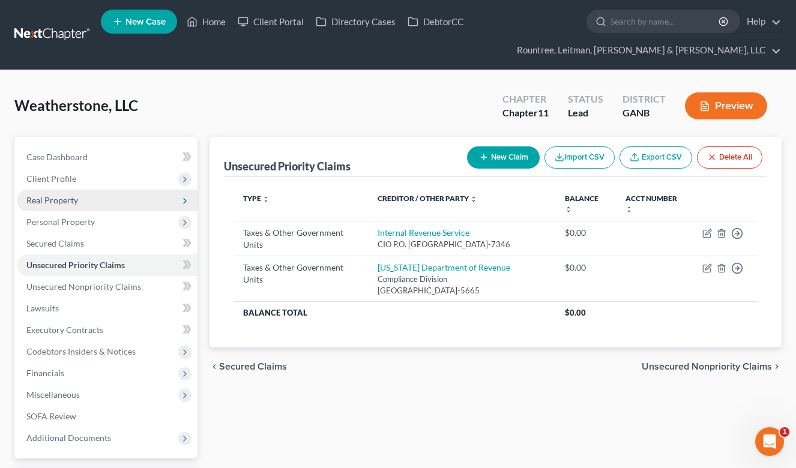
click at [65, 201] on span "Real Property" at bounding box center [52, 200] width 52 height 10
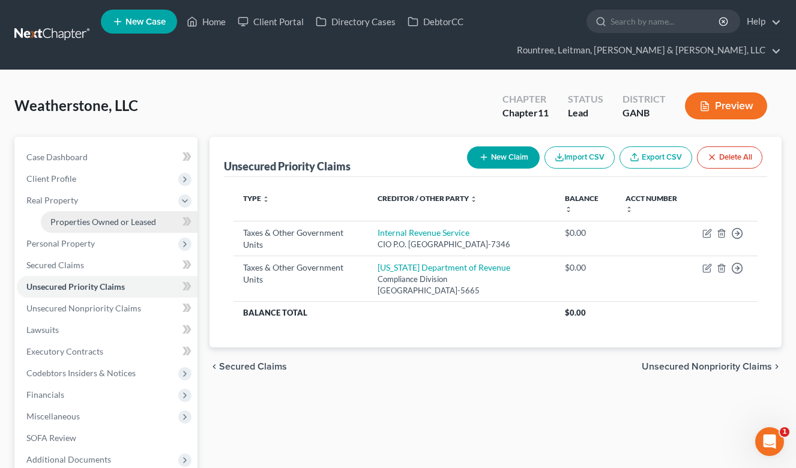
click at [85, 222] on span "Properties Owned or Leased" at bounding box center [103, 222] width 106 height 10
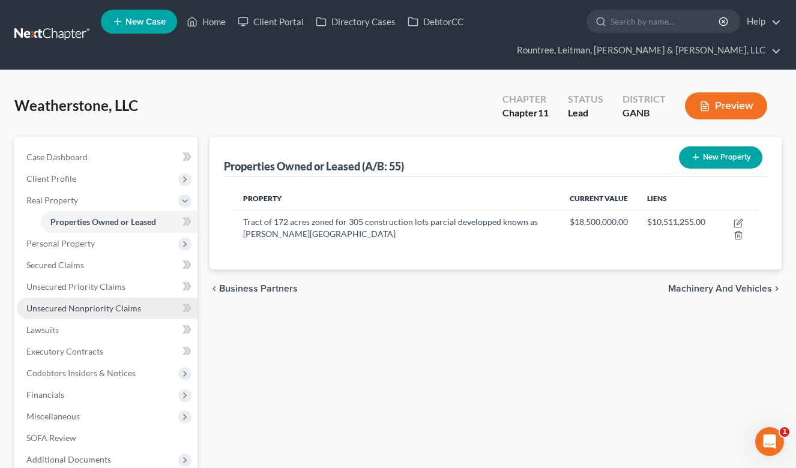
click at [99, 310] on span "Unsecured Nonpriority Claims" at bounding box center [83, 308] width 115 height 10
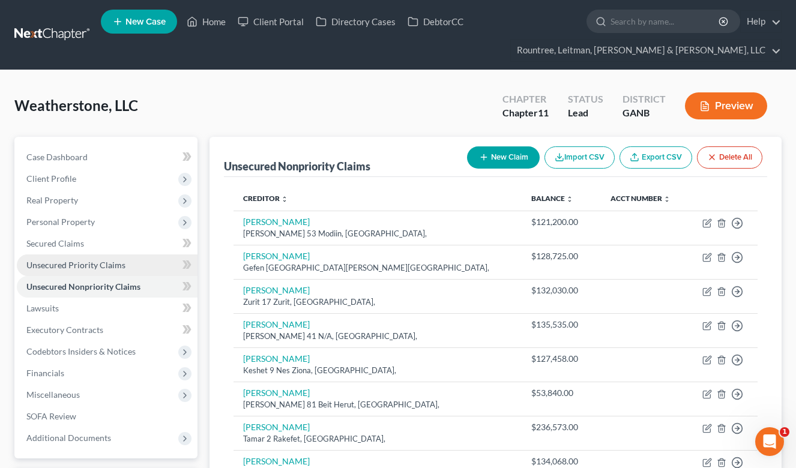
click at [118, 261] on span "Unsecured Priority Claims" at bounding box center [75, 265] width 99 height 10
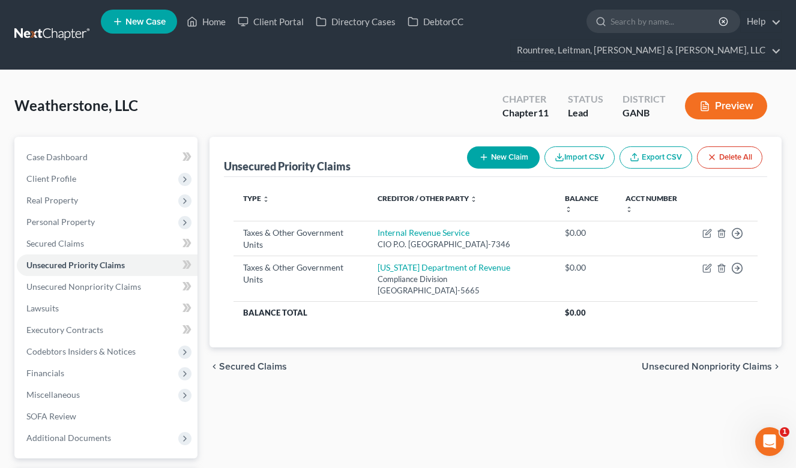
click at [498, 155] on button "New Claim" at bounding box center [503, 158] width 73 height 22
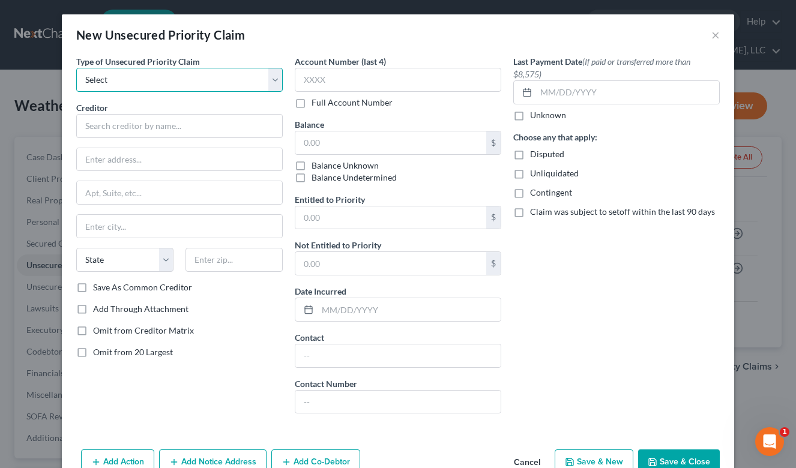
select select "0"
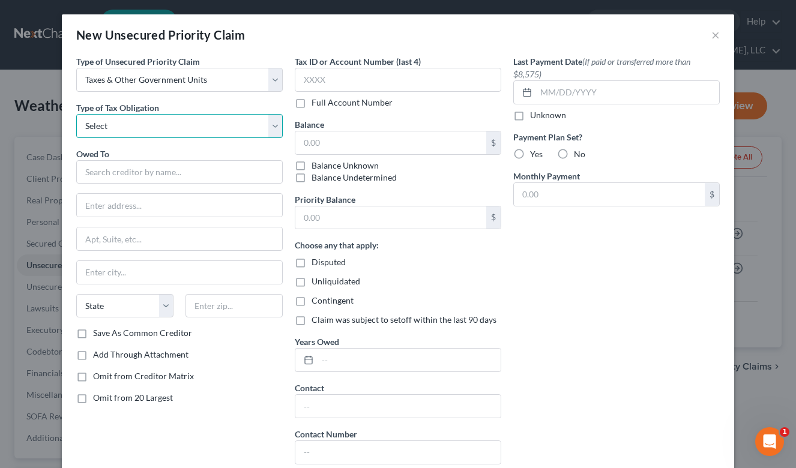
select select "4"
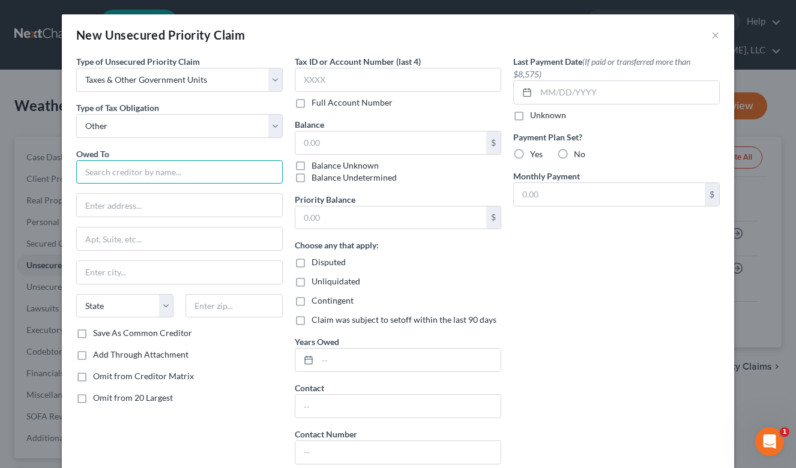
click at [117, 174] on input "text" at bounding box center [179, 172] width 207 height 24
type input "Paulding"
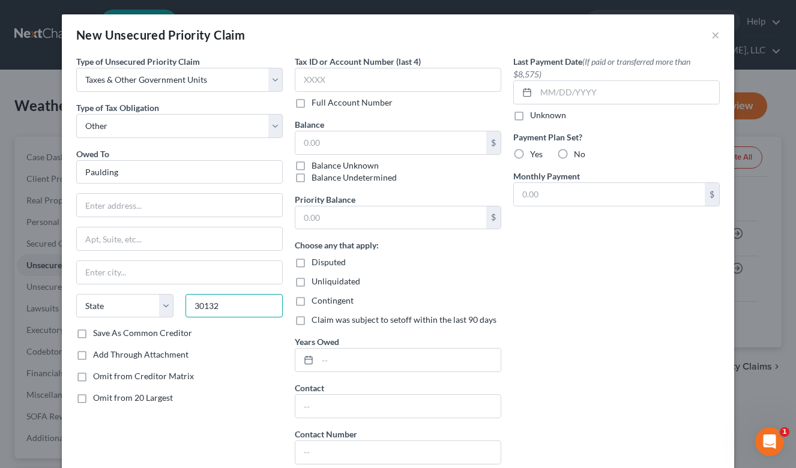
type input "30132"
type input "Dallas"
select select "10"
paste input "240 Constitution Blvd #3006"
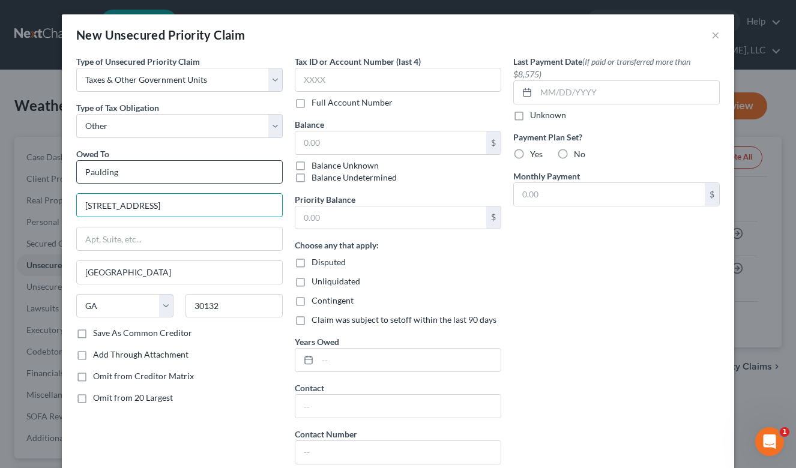
type input "240 Constitution Blvd #3006"
click at [157, 171] on input "Paulding" at bounding box center [179, 172] width 207 height 24
type input "Paulding County Tax Comm."
click at [328, 148] on input "text" at bounding box center [390, 142] width 191 height 23
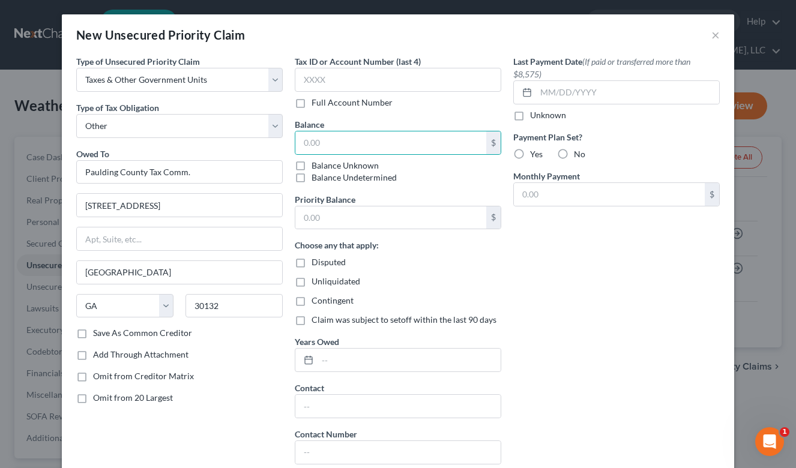
click at [312, 164] on label "Balance Unknown" at bounding box center [345, 166] width 67 height 12
click at [316, 164] on input "Balance Unknown" at bounding box center [320, 164] width 8 height 8
checkbox input "true"
type input "0.00"
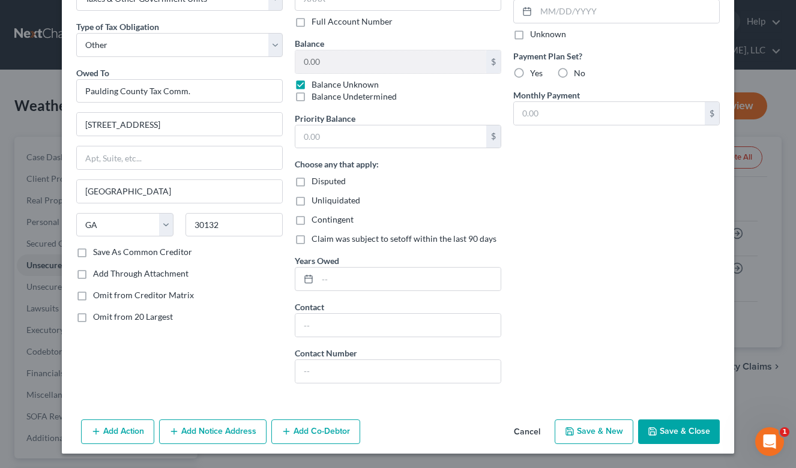
scroll to position [81, 0]
click at [666, 434] on button "Save & Close" at bounding box center [679, 432] width 82 height 25
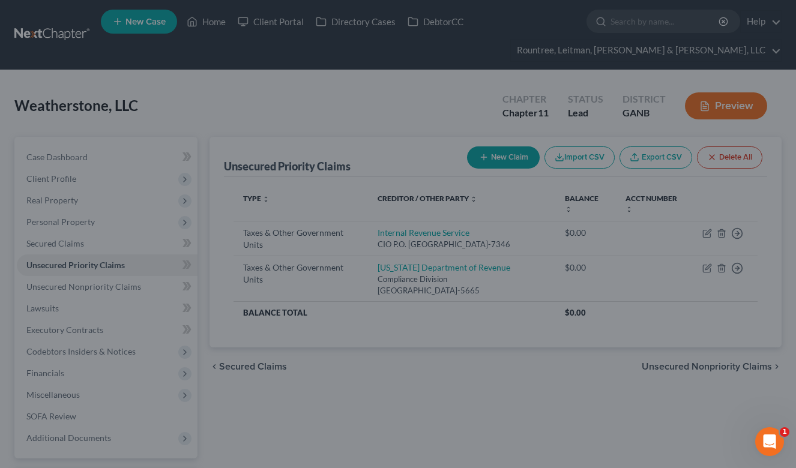
type input "0.00"
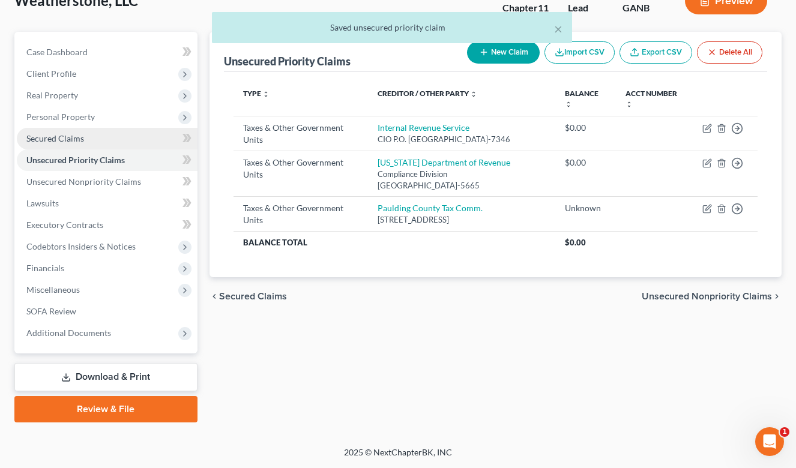
click at [67, 133] on span "Secured Claims" at bounding box center [55, 138] width 58 height 10
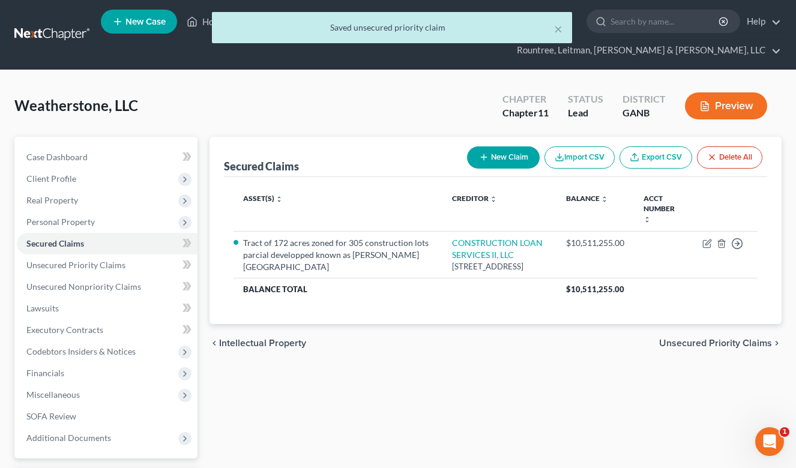
click at [710, 111] on icon "button" at bounding box center [704, 106] width 11 height 11
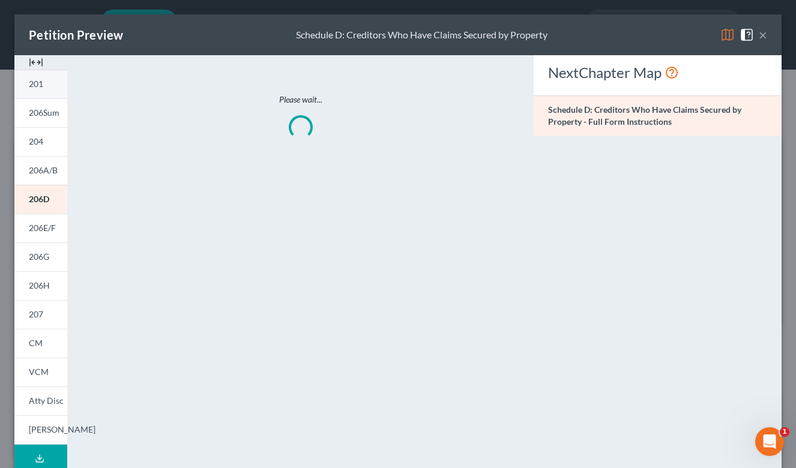
click at [40, 83] on span "201" at bounding box center [36, 84] width 14 height 10
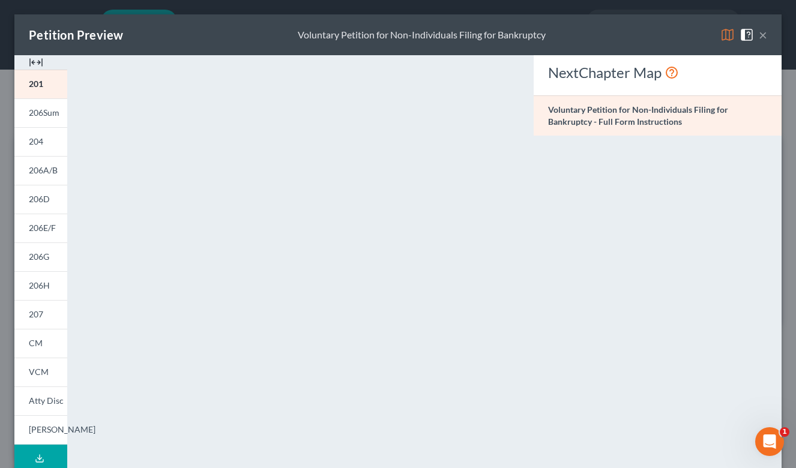
click at [766, 34] on button "×" at bounding box center [763, 35] width 8 height 14
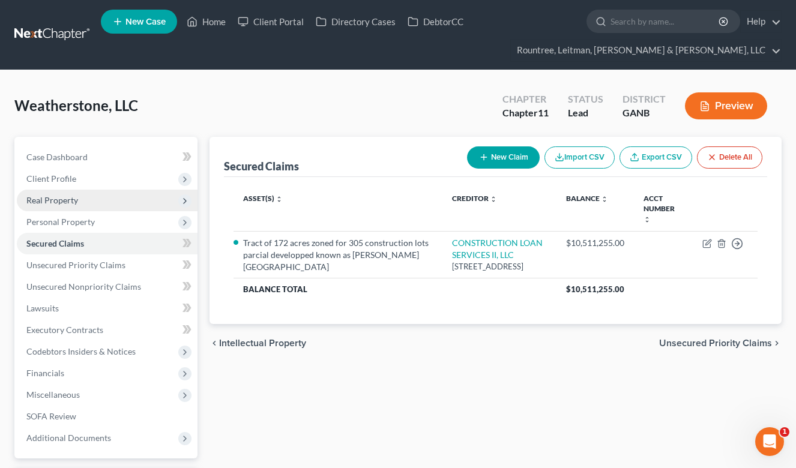
click at [67, 205] on span "Real Property" at bounding box center [52, 200] width 52 height 10
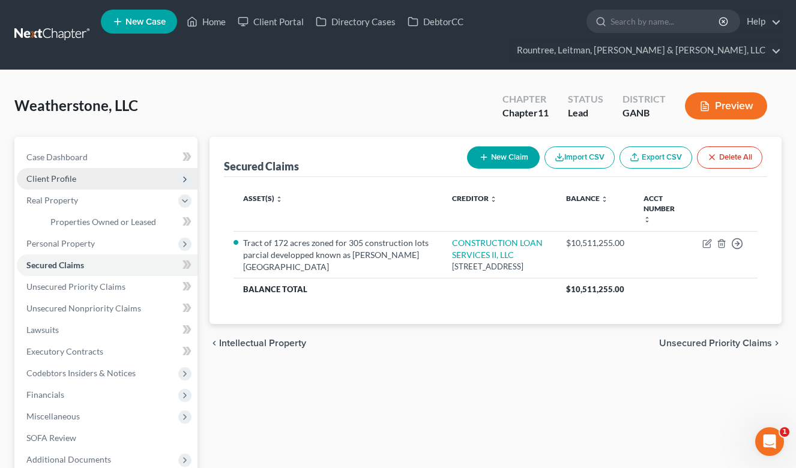
click at [65, 176] on span "Client Profile" at bounding box center [51, 179] width 50 height 10
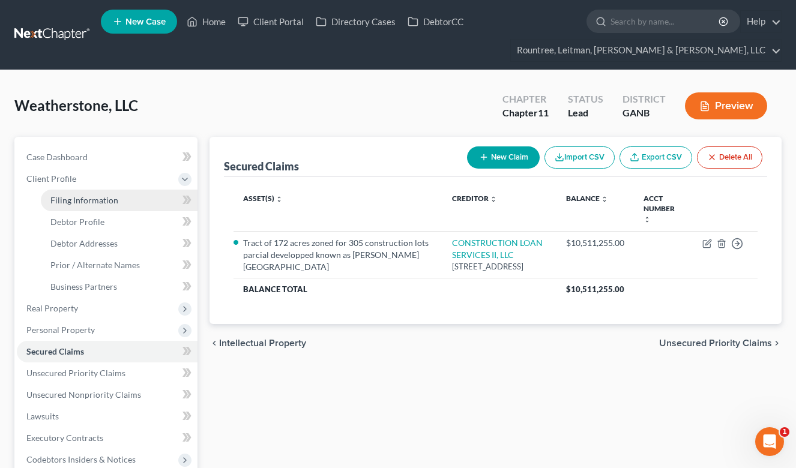
click at [82, 195] on span "Filing Information" at bounding box center [84, 200] width 68 height 10
select select "5"
select select "1"
select select "19"
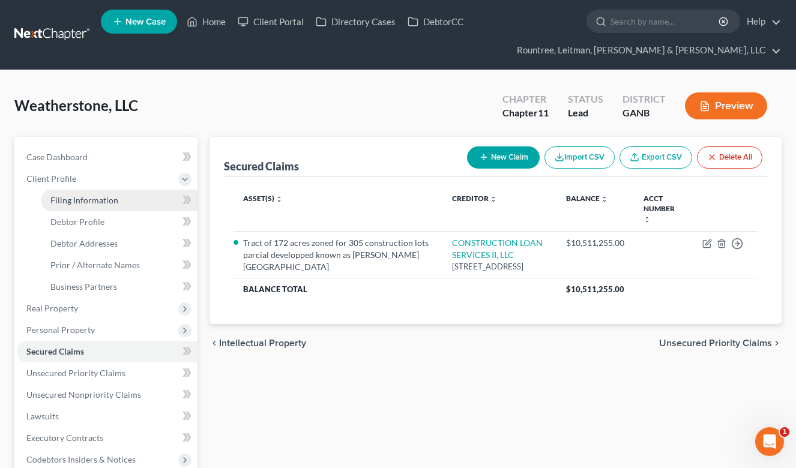
select select "0"
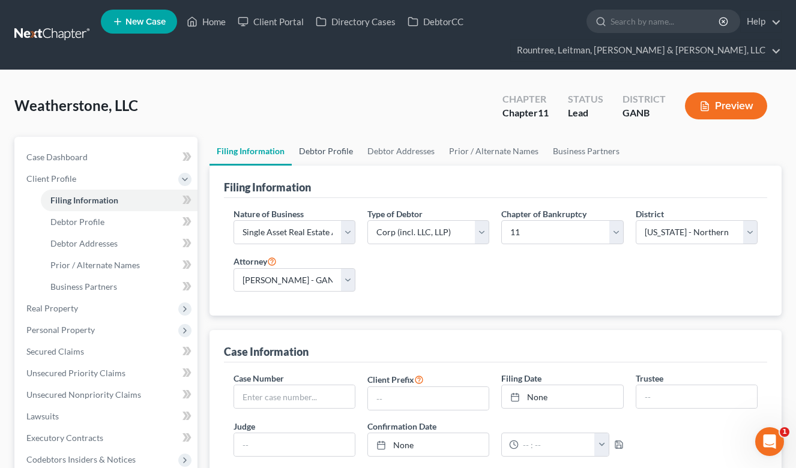
click at [328, 148] on link "Debtor Profile" at bounding box center [326, 151] width 68 height 29
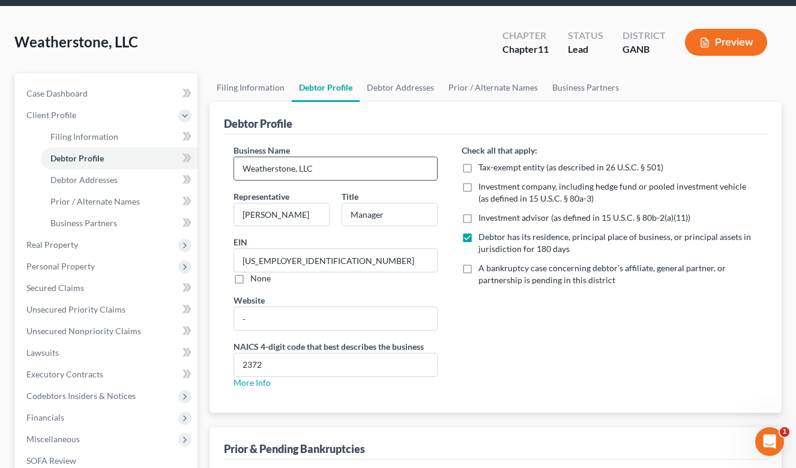
scroll to position [63, 0]
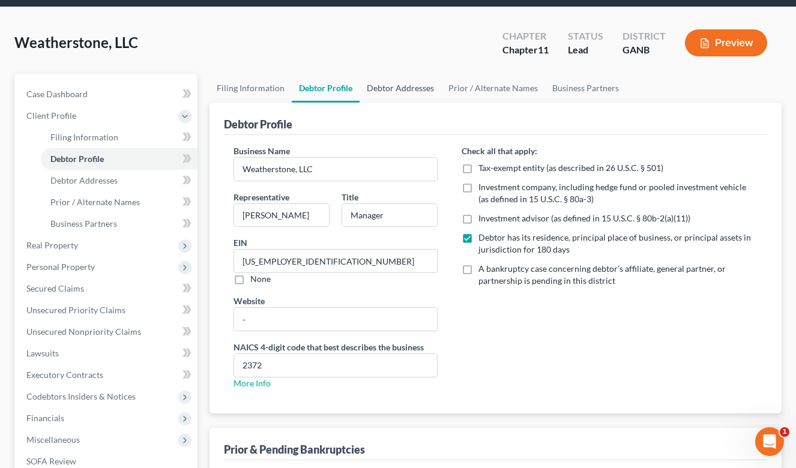
click at [397, 94] on link "Debtor Addresses" at bounding box center [401, 88] width 82 height 29
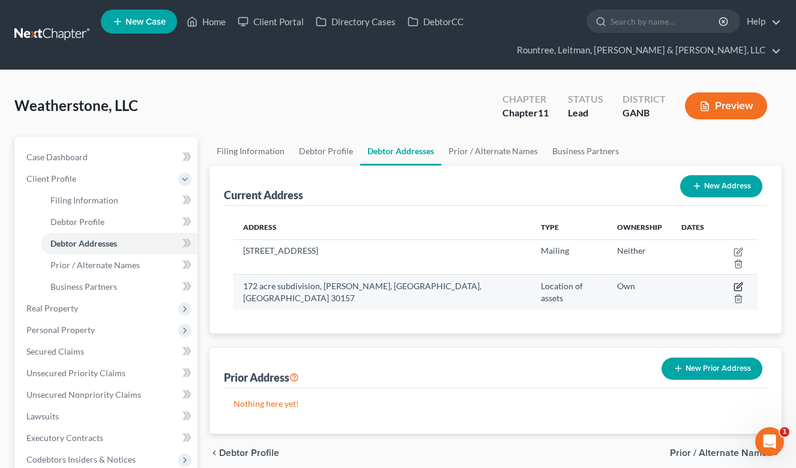
click at [734, 282] on icon "button" at bounding box center [739, 287] width 10 height 10
select select "10"
select select "109"
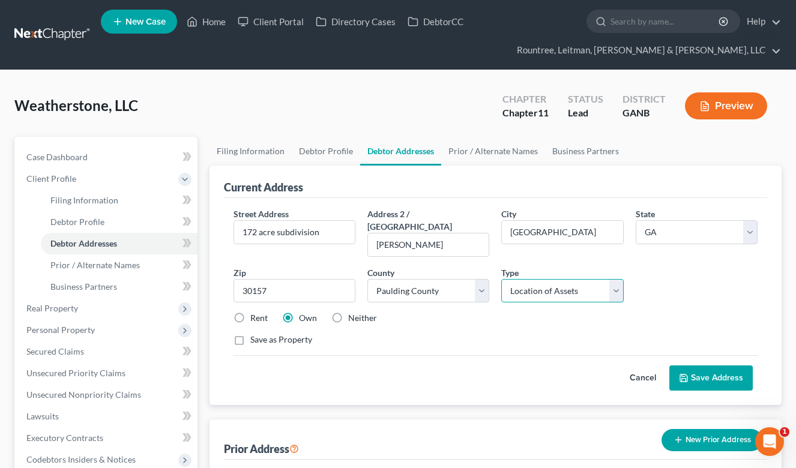
select select "0"
drag, startPoint x: 333, startPoint y: 234, endPoint x: 236, endPoint y: 232, distance: 96.7
drag, startPoint x: 451, startPoint y: 232, endPoint x: 349, endPoint y: 233, distance: 101.5
click at [349, 233] on div "Street Address * 172 acre subdivision Address 2 / PO Box Monroe Cole City * Dal…" at bounding box center [496, 282] width 537 height 148
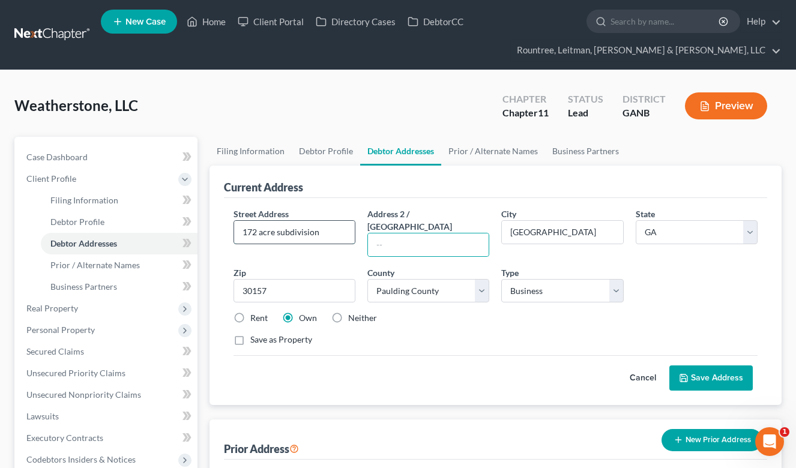
click at [244, 231] on input "172 acre subdivision" at bounding box center [294, 232] width 121 height 23
paste input "Monroe Cole"
drag, startPoint x: 297, startPoint y: 232, endPoint x: 375, endPoint y: 234, distance: 78.1
click at [375, 234] on div "Street Address * Monroe Cole172 acre subdivision Address 2 / PO Box City * Dall…" at bounding box center [496, 282] width 537 height 148
type input "Monroe Cole"
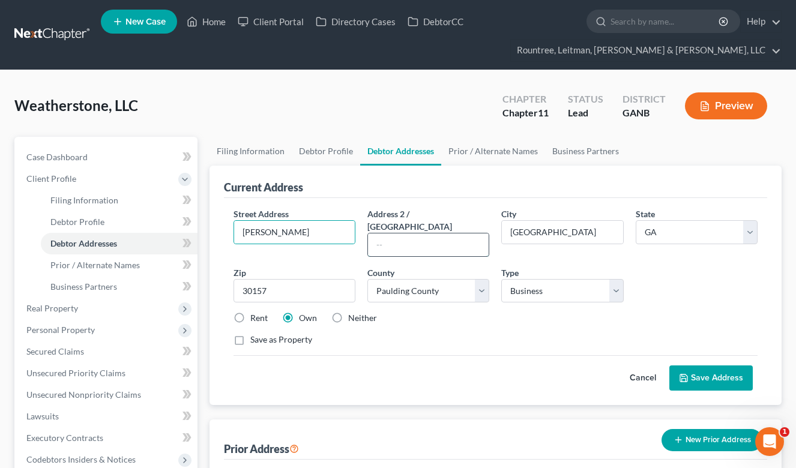
click at [414, 234] on input "text" at bounding box center [428, 245] width 121 height 23
paste input "72 acre subdivision"
type input "172 acre subdivision"
click at [709, 371] on button "Save Address" at bounding box center [710, 378] width 83 height 25
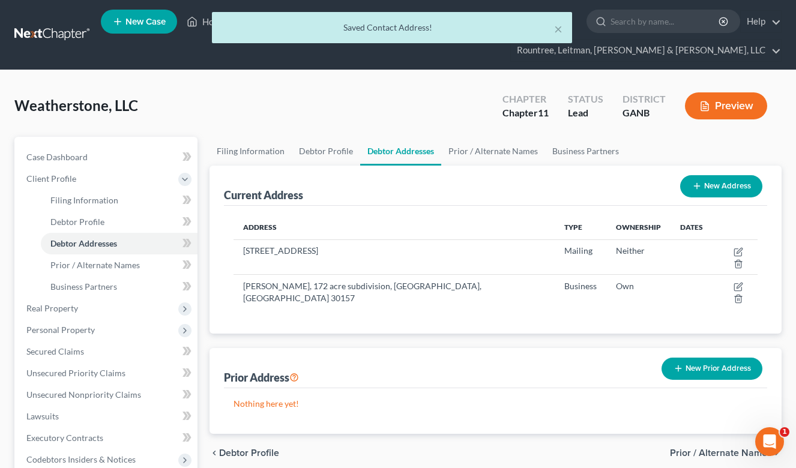
click at [707, 113] on button "Preview" at bounding box center [726, 105] width 82 height 27
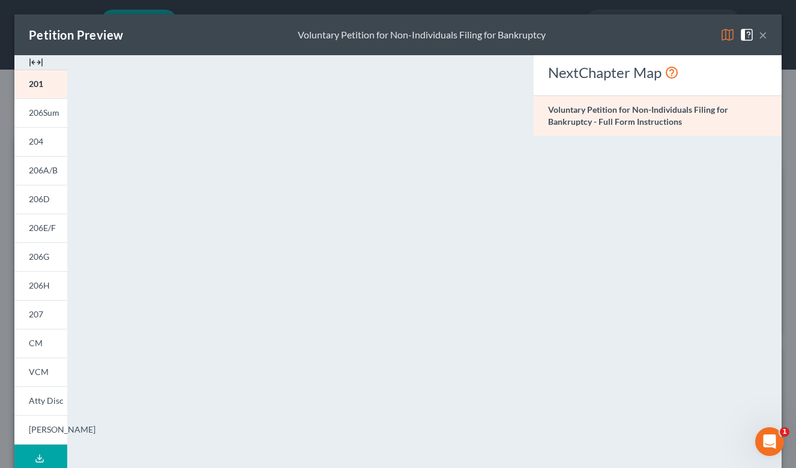
click at [767, 32] on div "Petition Preview Voluntary Petition for Non-Individuals Filing for Bankruptcy ×" at bounding box center [397, 34] width 767 height 41
click at [764, 34] on button "×" at bounding box center [763, 35] width 8 height 14
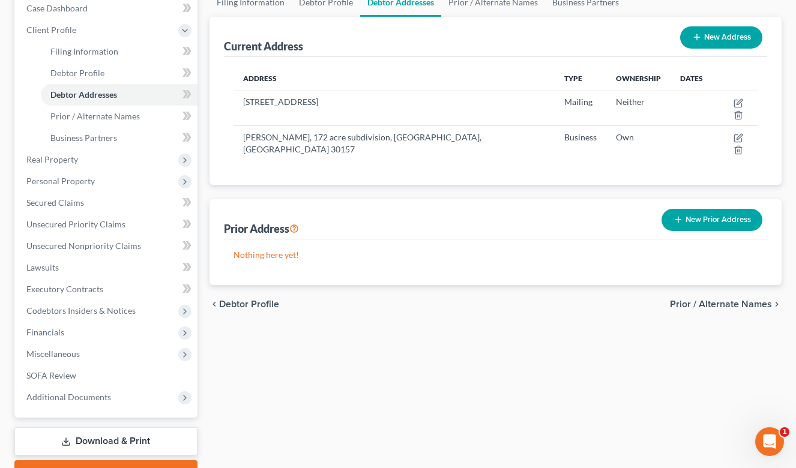
scroll to position [150, 0]
click at [102, 444] on link "Download & Print" at bounding box center [105, 441] width 183 height 28
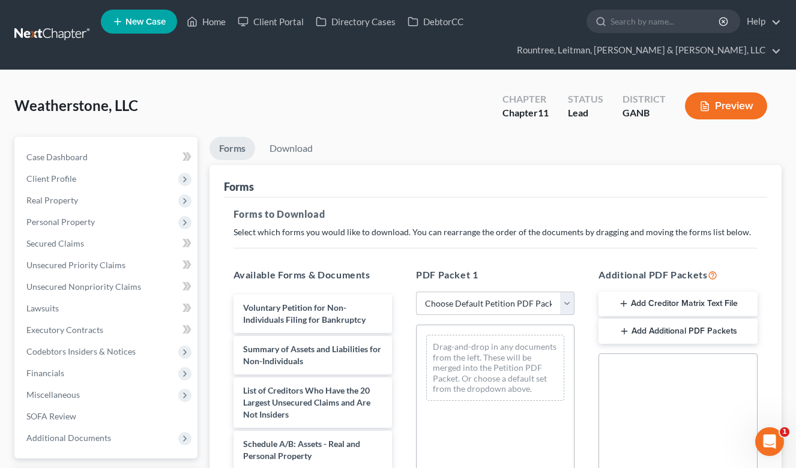
select select "1"
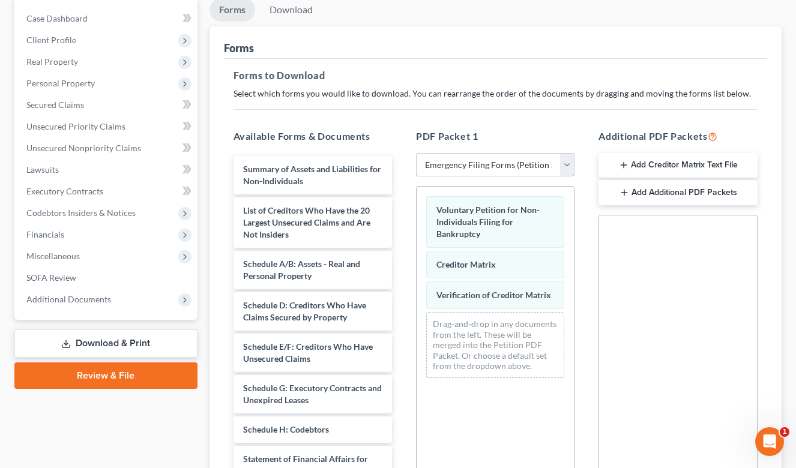
scroll to position [128, 0]
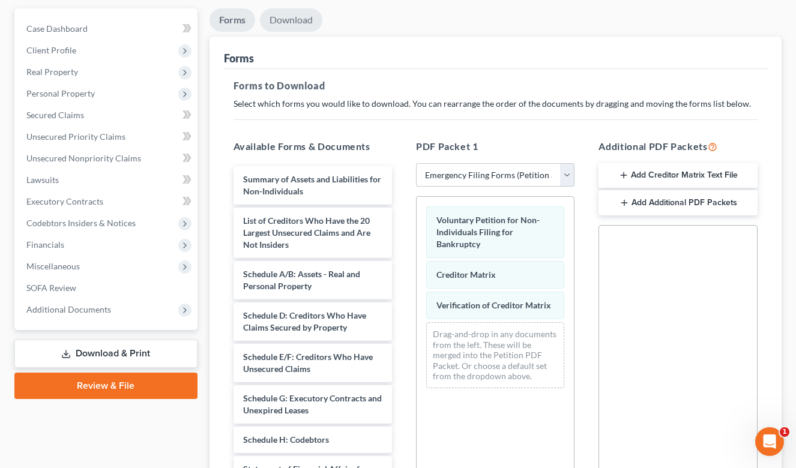
click at [292, 15] on link "Download" at bounding box center [291, 19] width 62 height 23
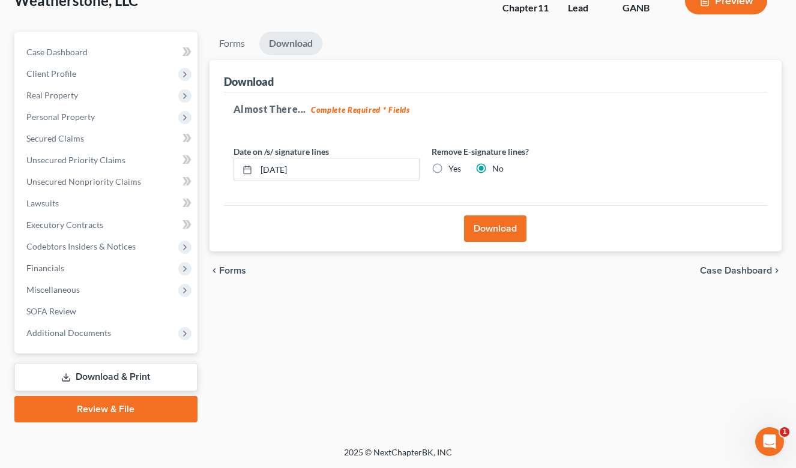
click at [495, 231] on button "Download" at bounding box center [495, 229] width 62 height 26
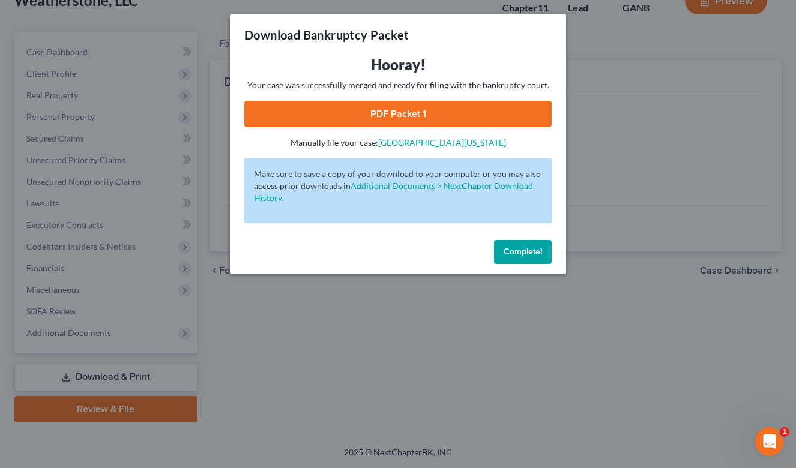
click at [378, 115] on link "PDF Packet 1" at bounding box center [397, 114] width 307 height 26
click at [522, 250] on span "Complete!" at bounding box center [523, 252] width 38 height 10
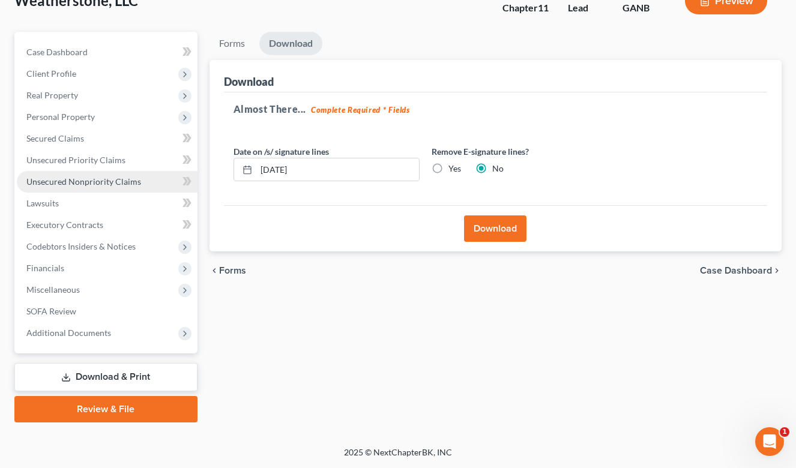
click at [119, 181] on span "Unsecured Nonpriority Claims" at bounding box center [83, 182] width 115 height 10
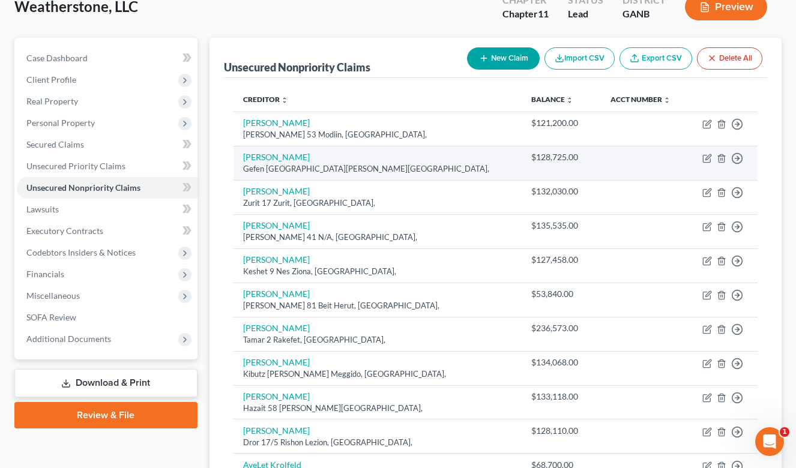
scroll to position [99, 0]
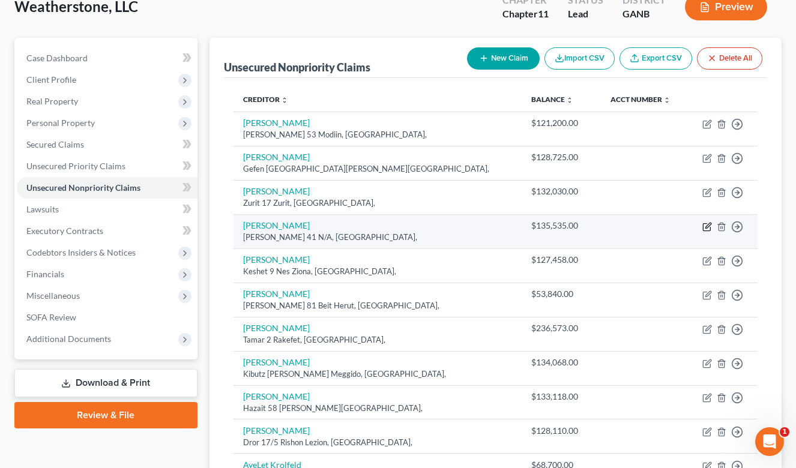
click at [711, 223] on icon "button" at bounding box center [707, 225] width 5 height 5
select select "2"
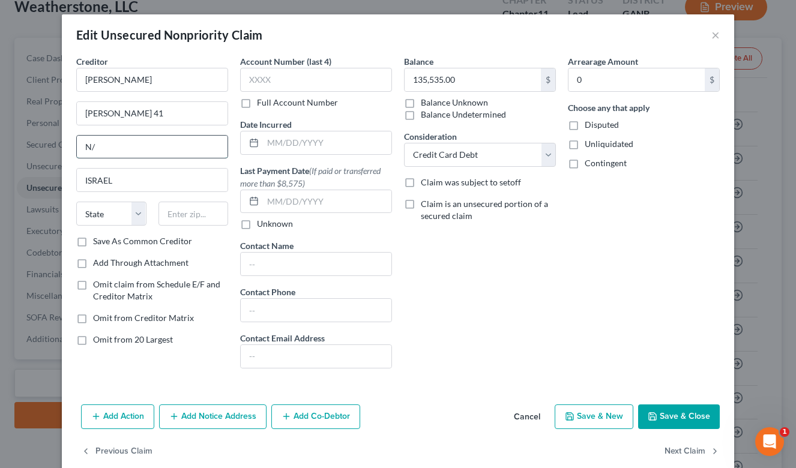
type input "N"
click at [671, 414] on button "Save & Close" at bounding box center [679, 417] width 82 height 25
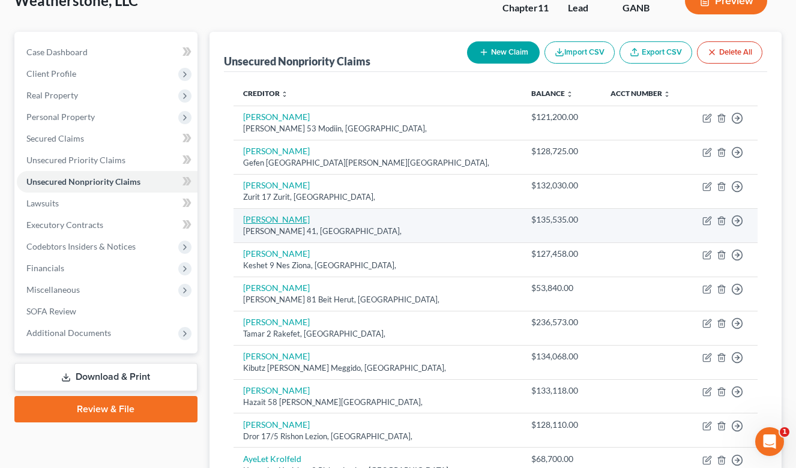
scroll to position [150, 0]
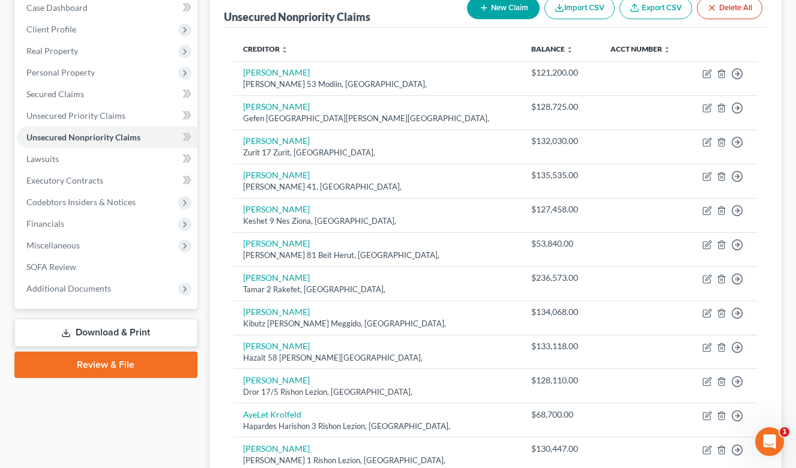
click at [142, 330] on link "Download & Print" at bounding box center [105, 333] width 183 height 28
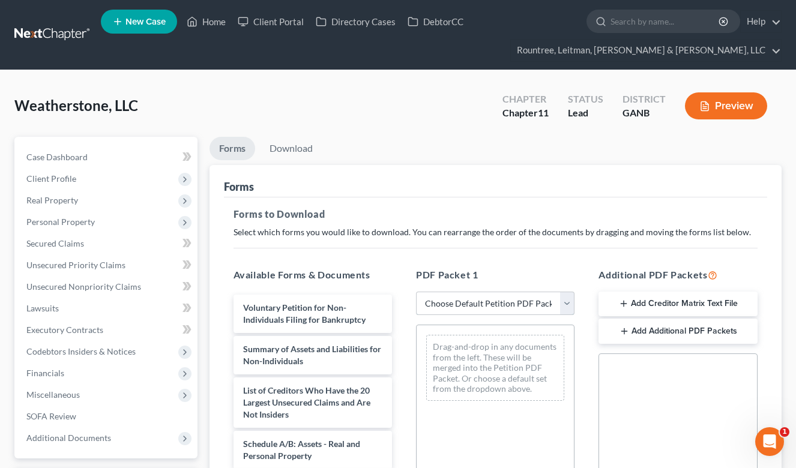
select select "1"
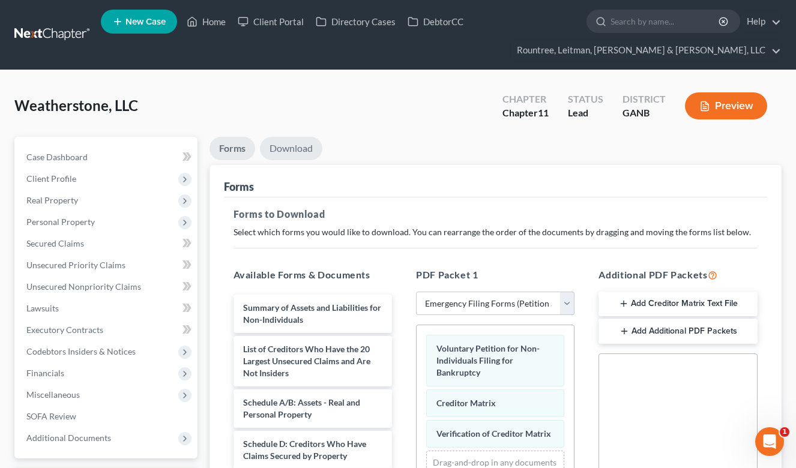
click at [301, 148] on link "Download" at bounding box center [291, 148] width 62 height 23
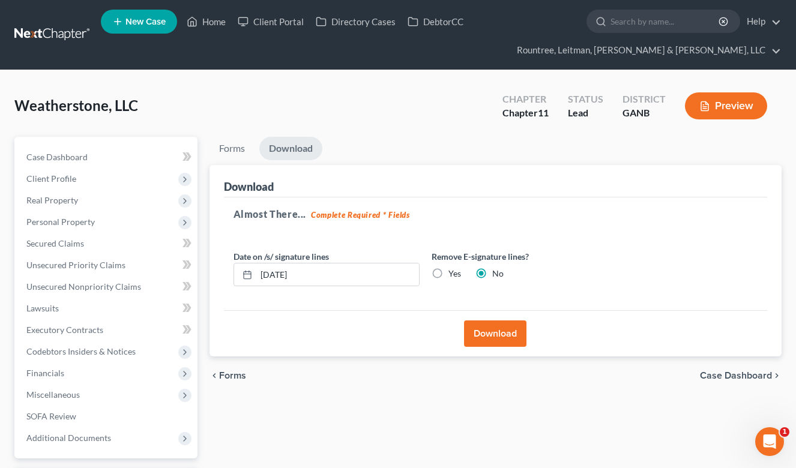
click at [503, 333] on button "Download" at bounding box center [495, 334] width 62 height 26
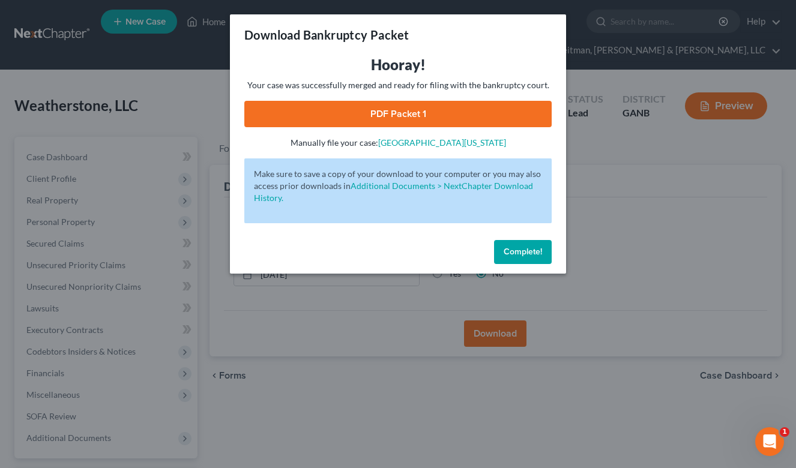
click at [376, 119] on link "PDF Packet 1" at bounding box center [397, 114] width 307 height 26
